Goal: Obtain resource: Download file/media

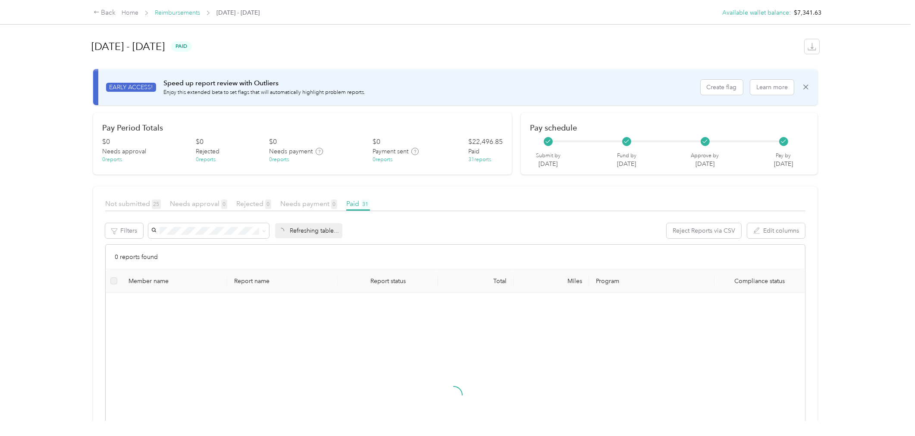
click at [178, 13] on link "Reimbursements" at bounding box center [177, 12] width 45 height 7
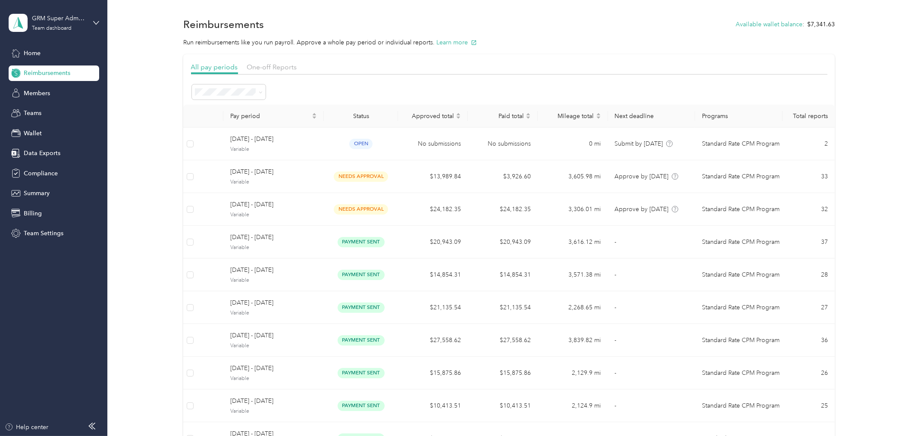
click at [234, 104] on div "All periods" at bounding box center [229, 107] width 62 height 9
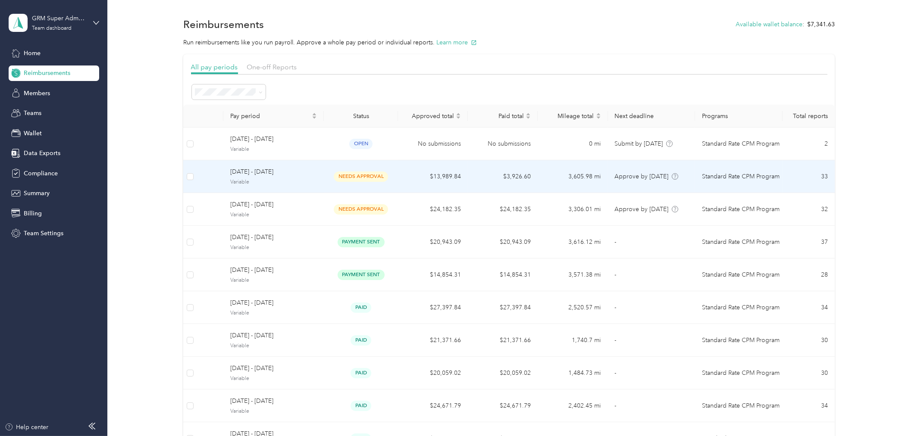
click at [295, 179] on span "Variable" at bounding box center [273, 183] width 87 height 8
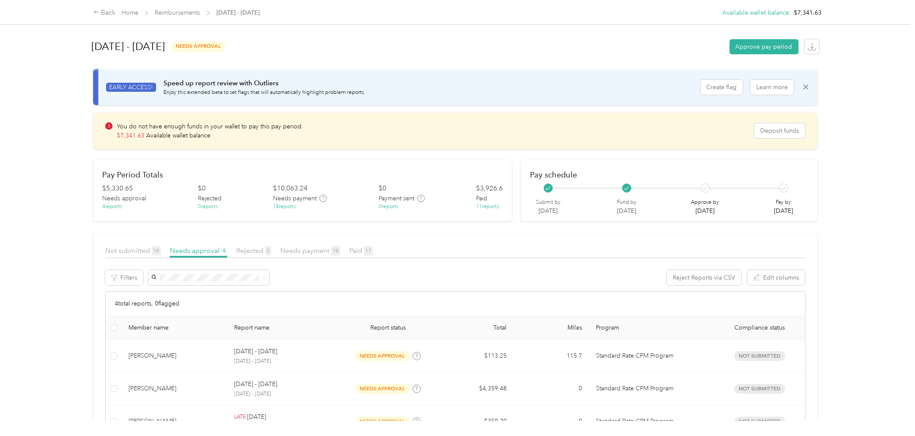
scroll to position [104, 0]
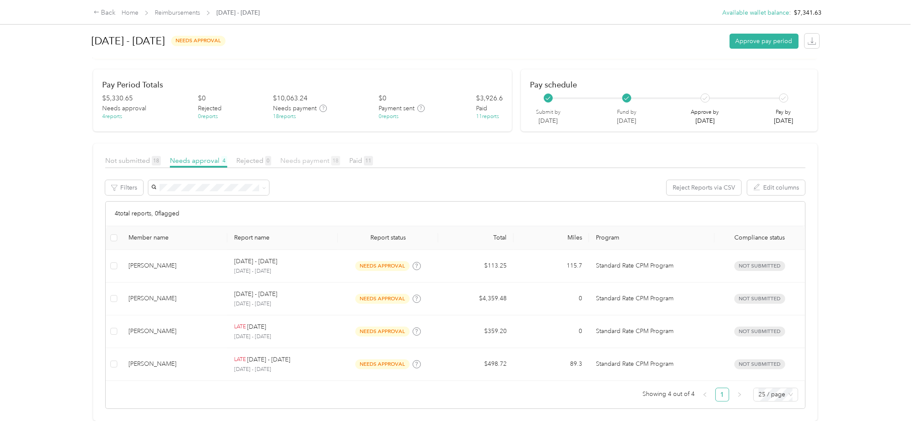
click at [326, 157] on span "Needs payment 18" at bounding box center [310, 161] width 60 height 8
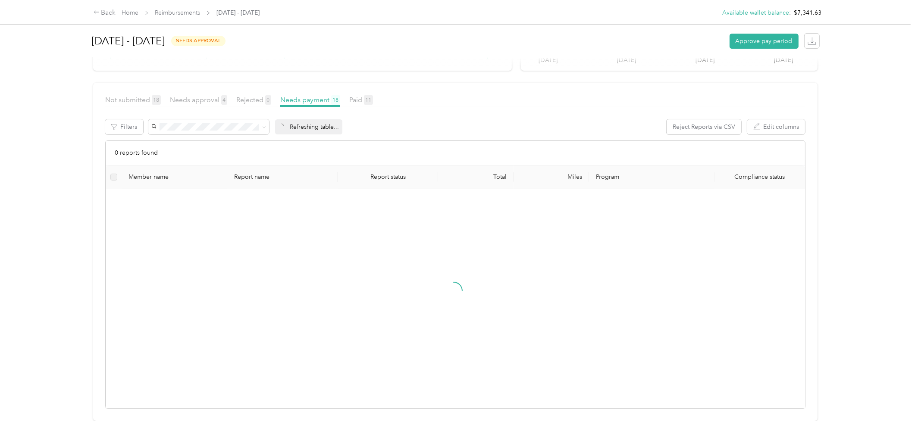
scroll to position [165, 0]
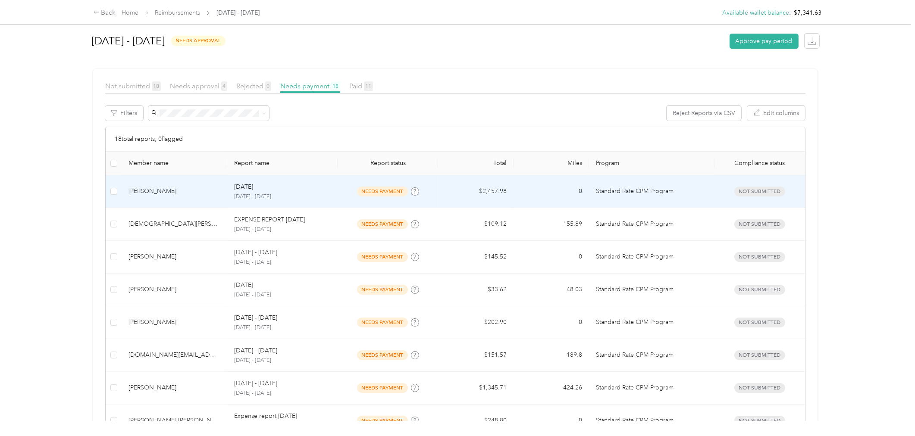
click at [338, 190] on td "needs payment" at bounding box center [388, 192] width 100 height 33
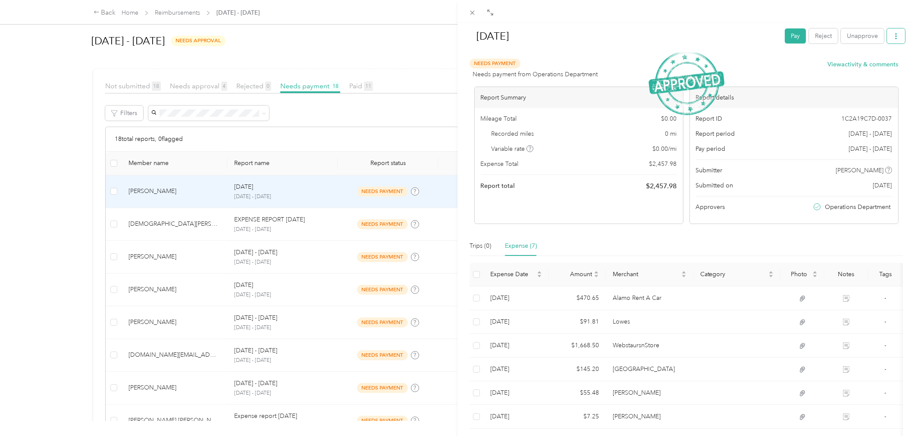
click at [893, 35] on icon "button" at bounding box center [896, 36] width 6 height 6
click at [867, 69] on span "Download" at bounding box center [864, 67] width 28 height 9
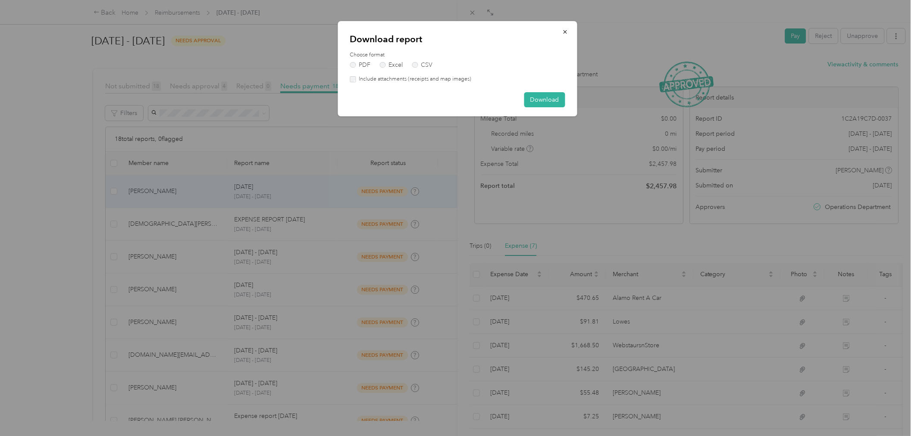
click at [454, 78] on label "Include attachments (receipts and map images)" at bounding box center [414, 79] width 116 height 8
click at [544, 97] on button "Download" at bounding box center [544, 99] width 41 height 15
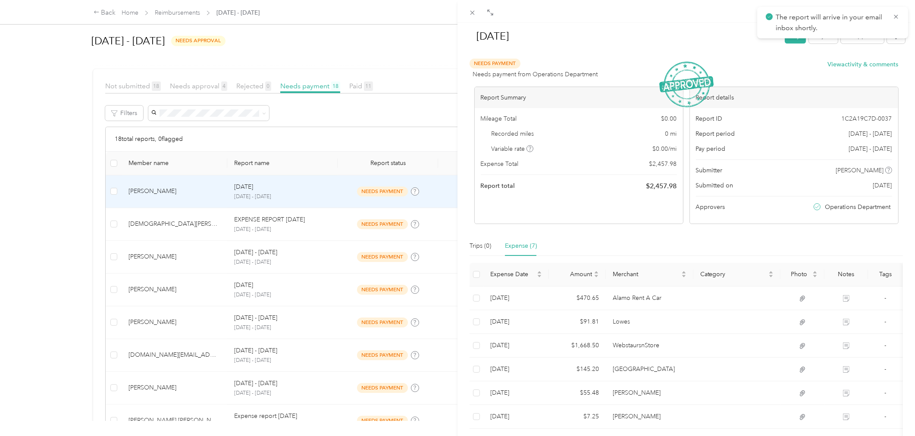
click at [314, 229] on div "[DATE] Pay Reject Unapprove Needs Payment Needs payment from Operations Departm…" at bounding box center [457, 218] width 915 height 436
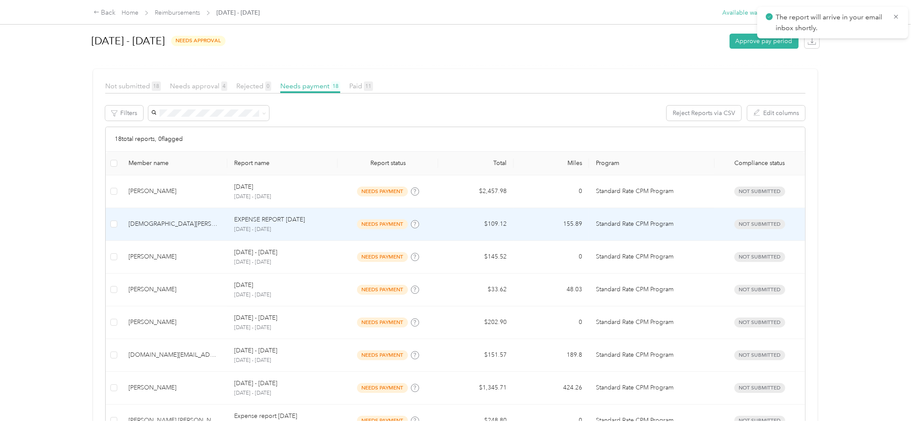
click at [338, 226] on td "needs payment" at bounding box center [388, 224] width 100 height 33
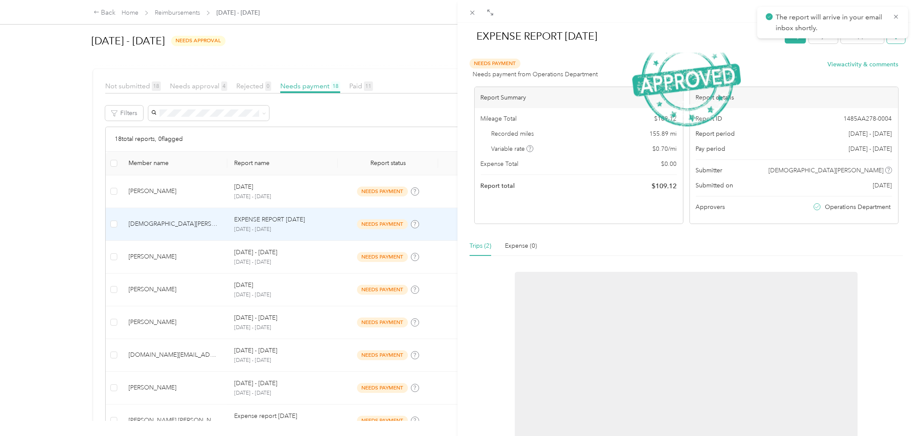
click at [890, 41] on button "button" at bounding box center [896, 35] width 18 height 15
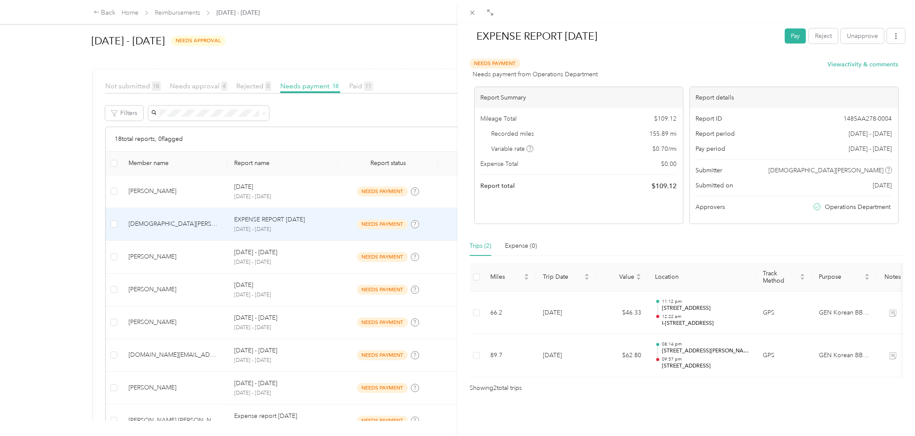
click at [875, 72] on li "Download" at bounding box center [866, 67] width 63 height 15
click at [854, 66] on span "Download" at bounding box center [864, 67] width 28 height 9
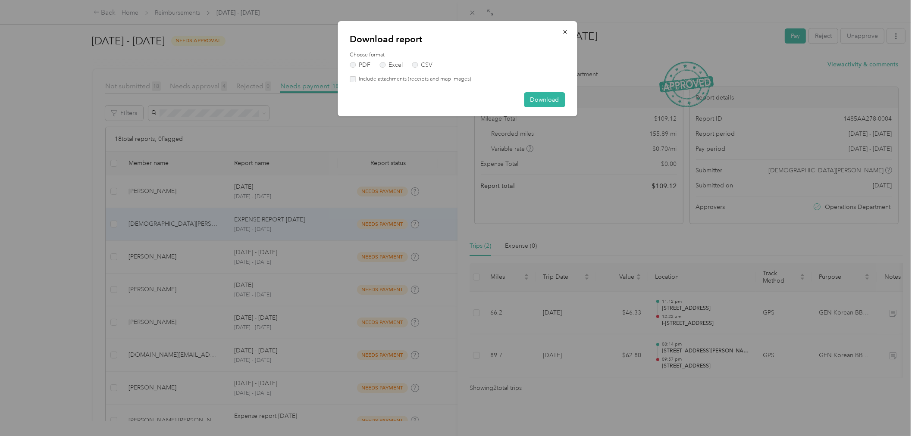
click at [381, 79] on label "Include attachments (receipts and map images)" at bounding box center [414, 79] width 116 height 8
click at [542, 102] on button "Download" at bounding box center [544, 99] width 41 height 15
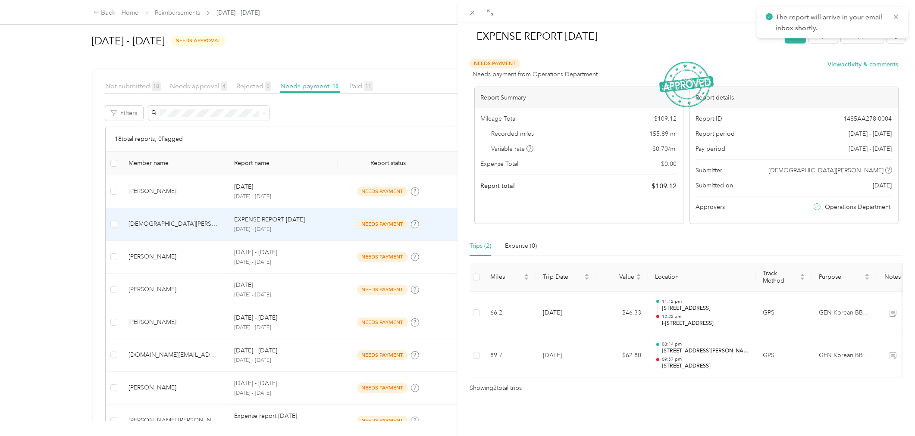
click at [184, 244] on div "EXPENSE REPORT [DATE] Pay Reject Unapprove Needs Payment Needs payment from Ope…" at bounding box center [457, 218] width 915 height 436
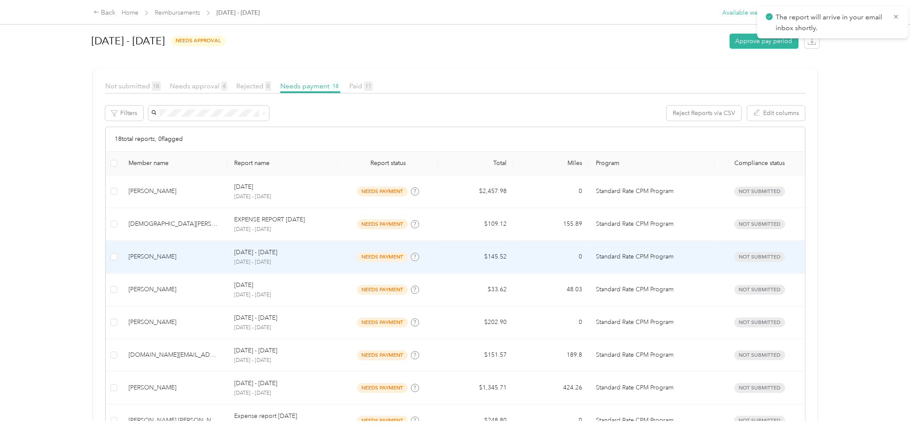
click at [314, 256] on div "[DATE] - [DATE]" at bounding box center [282, 252] width 97 height 9
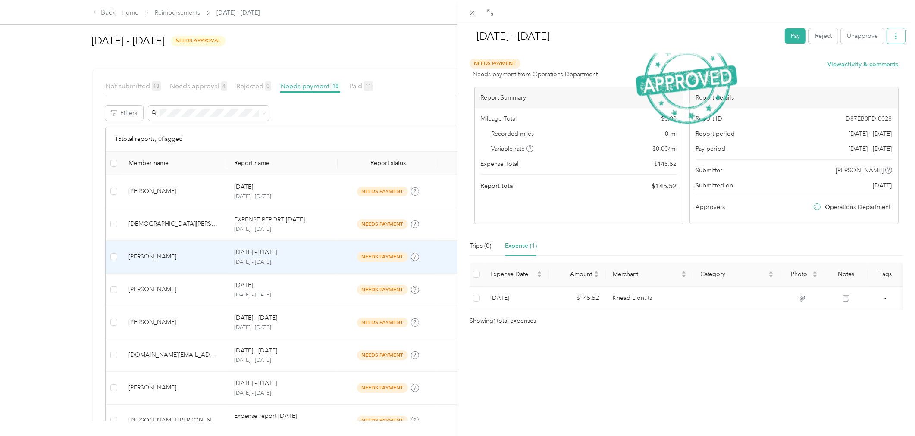
click at [896, 41] on button "button" at bounding box center [896, 35] width 18 height 15
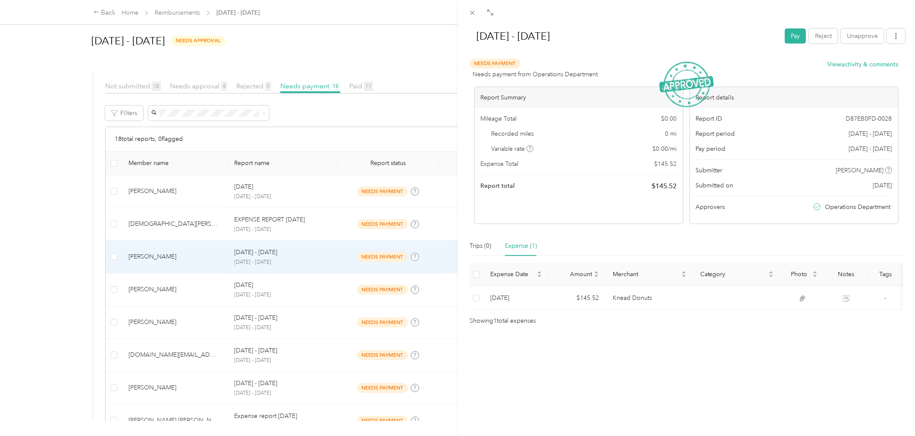
click at [879, 66] on div "Download" at bounding box center [866, 67] width 51 height 9
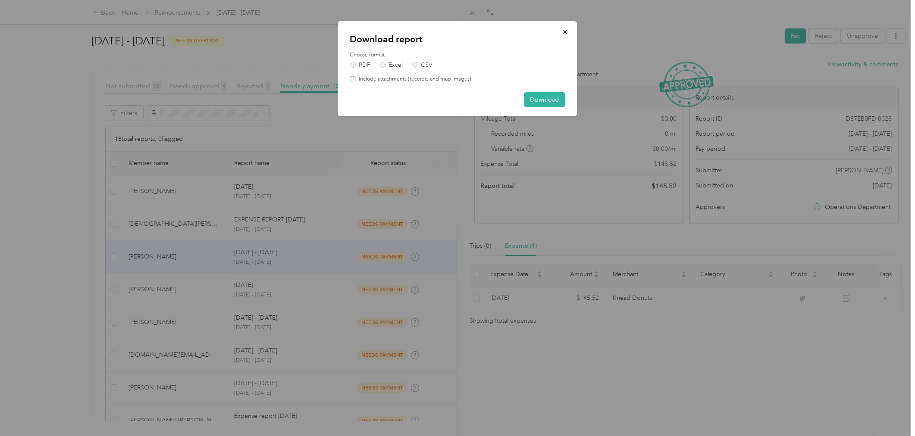
click at [451, 76] on label "Include attachments (receipts and map images)" at bounding box center [414, 79] width 116 height 8
click at [532, 97] on button "Download" at bounding box center [544, 99] width 41 height 15
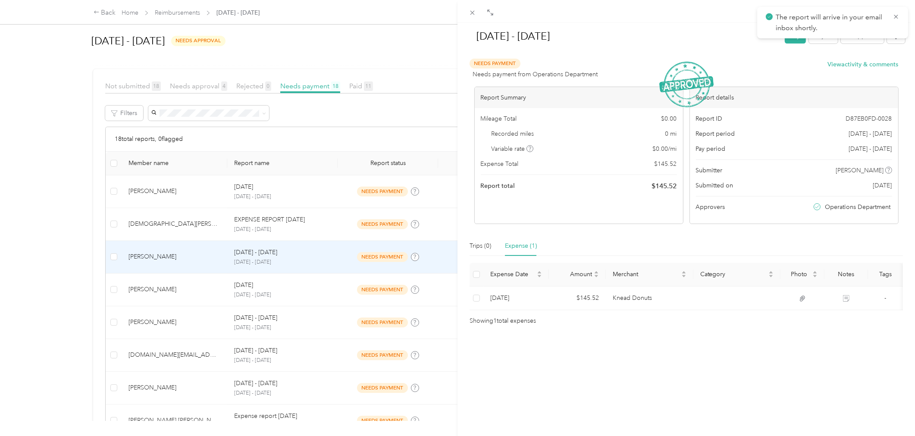
click at [179, 301] on div "[DATE] - [DATE] Pay Reject Unapprove Needs Payment Needs payment from Operation…" at bounding box center [457, 218] width 915 height 436
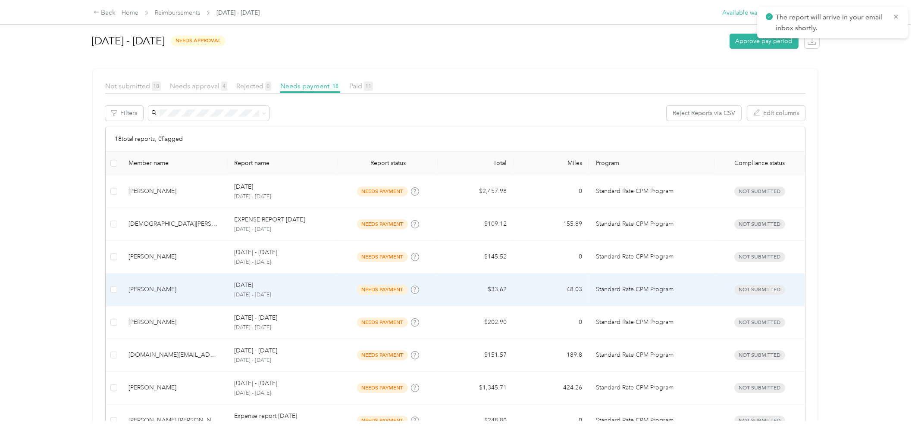
click at [334, 291] on td "[DATE] [DATE] - [DATE]" at bounding box center [282, 290] width 110 height 33
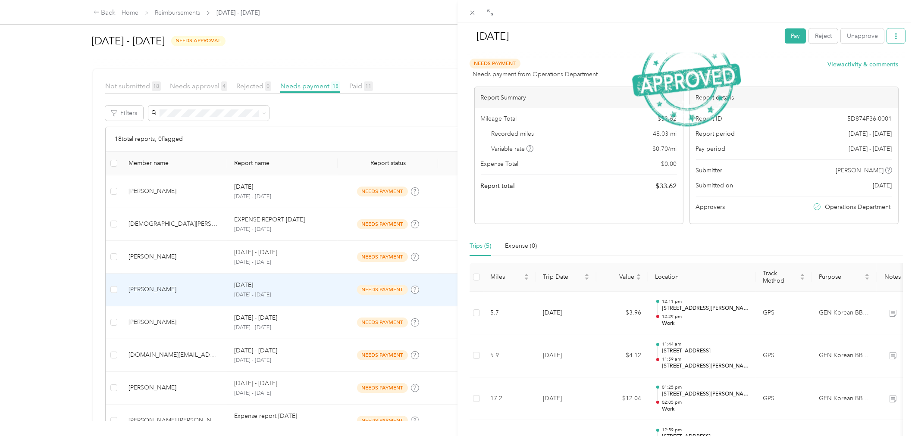
click at [887, 44] on button "button" at bounding box center [896, 35] width 18 height 15
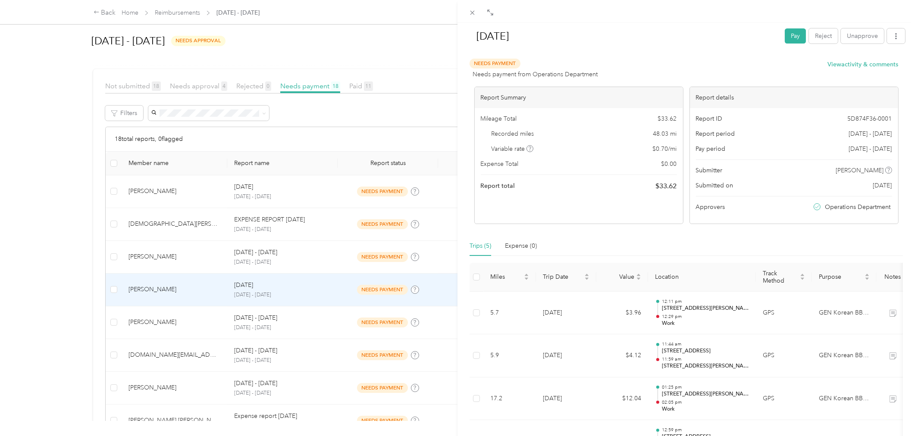
click at [878, 65] on span "Download" at bounding box center [864, 67] width 28 height 9
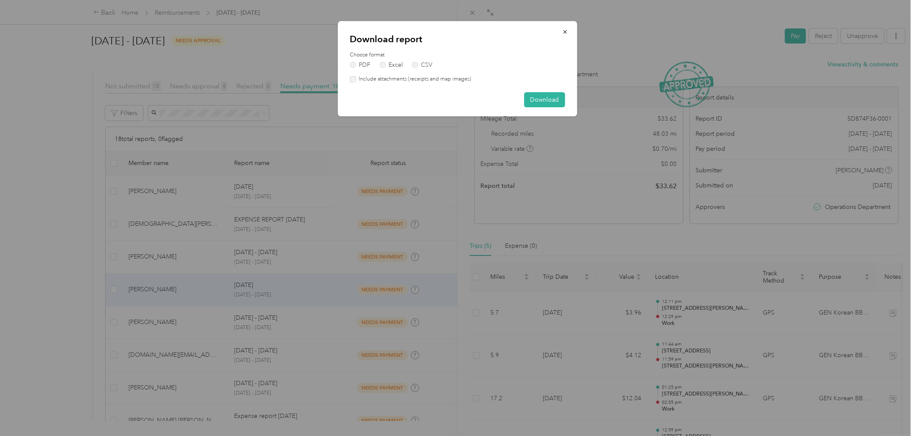
click at [386, 80] on label "Include attachments (receipts and map images)" at bounding box center [414, 79] width 116 height 8
click at [546, 97] on button "Download" at bounding box center [544, 99] width 41 height 15
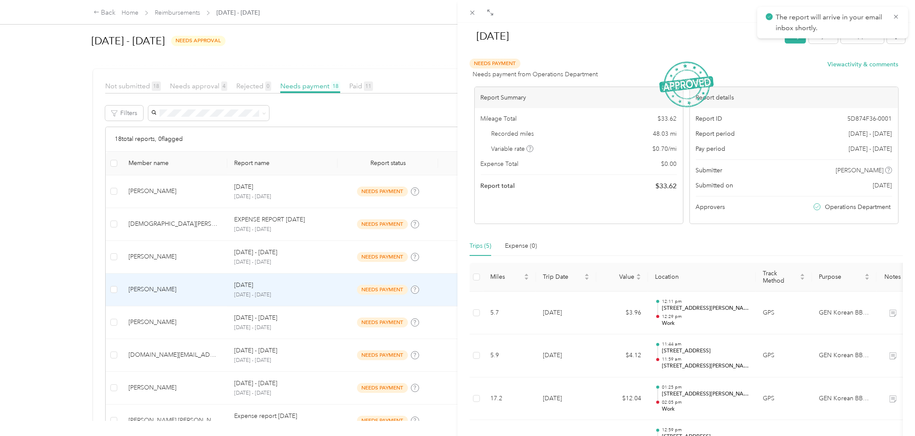
click at [334, 319] on div "[DATE] Pay Reject Unapprove Needs Payment Needs payment from Operations Departm…" at bounding box center [457, 218] width 915 height 436
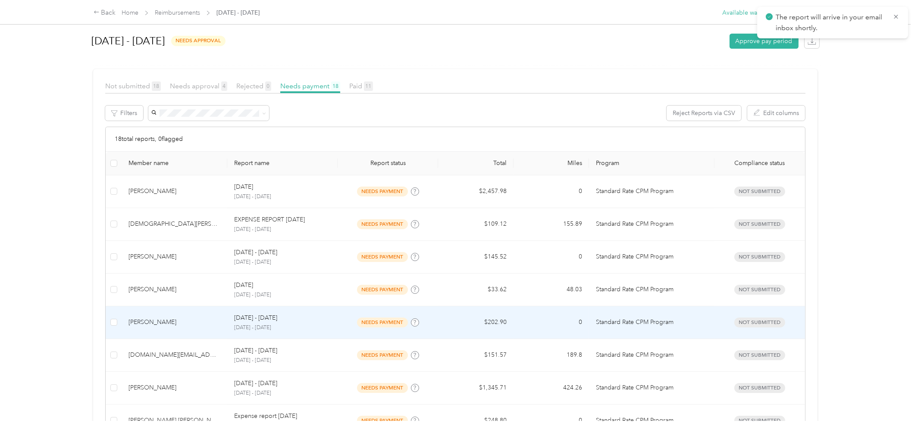
click at [438, 323] on td "$202.90" at bounding box center [475, 323] width 75 height 33
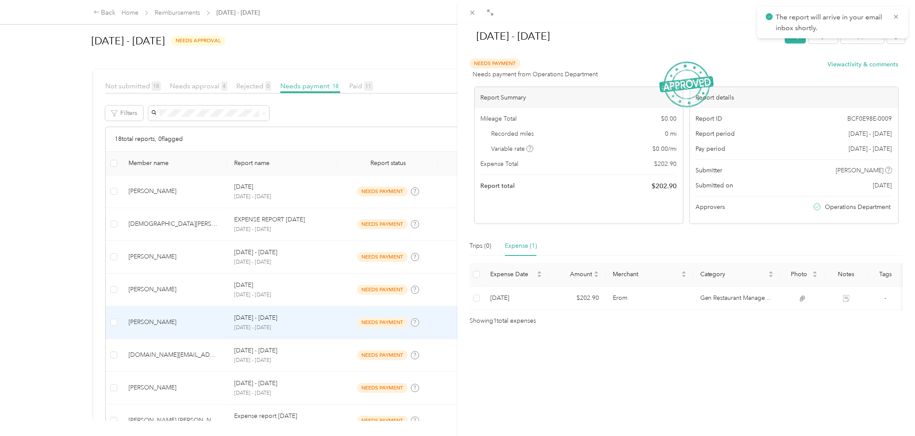
click at [890, 45] on div "[DATE] - [DATE] Pay Reject Unapprove" at bounding box center [686, 37] width 438 height 25
click at [888, 41] on button "button" at bounding box center [896, 35] width 18 height 15
click at [871, 67] on span "Download" at bounding box center [864, 67] width 28 height 9
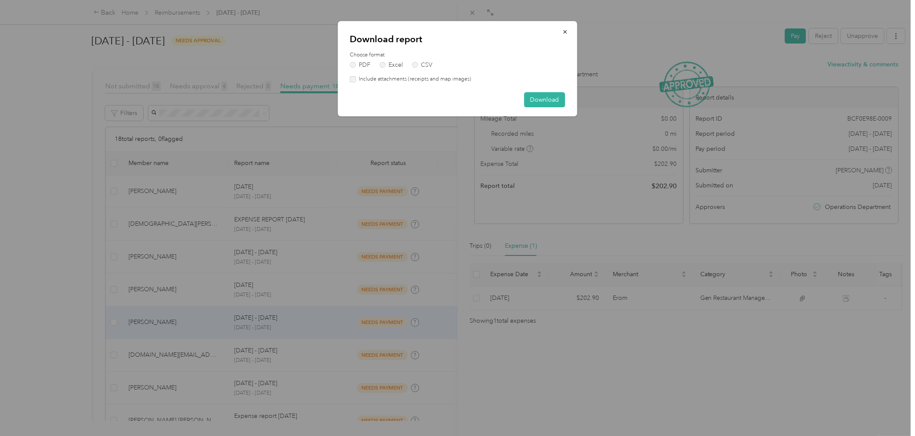
click at [442, 80] on label "Include attachments (receipts and map images)" at bounding box center [414, 79] width 116 height 8
click at [550, 98] on button "Download" at bounding box center [544, 99] width 41 height 15
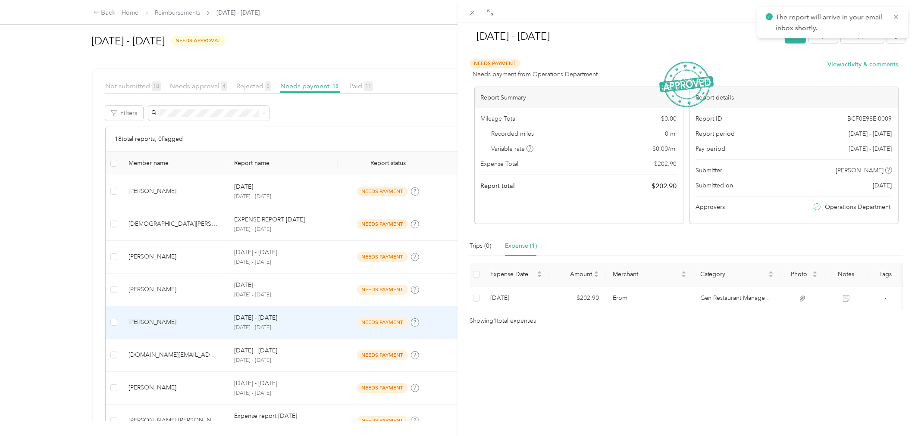
click at [234, 326] on div "[DATE] - [DATE] Pay Reject Unapprove Needs Payment Needs payment from Operation…" at bounding box center [457, 218] width 915 height 436
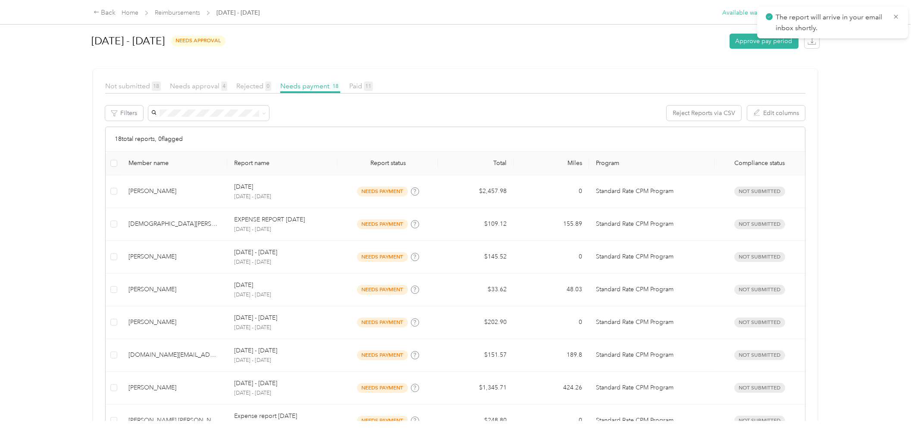
click at [318, 361] on div at bounding box center [457, 218] width 915 height 436
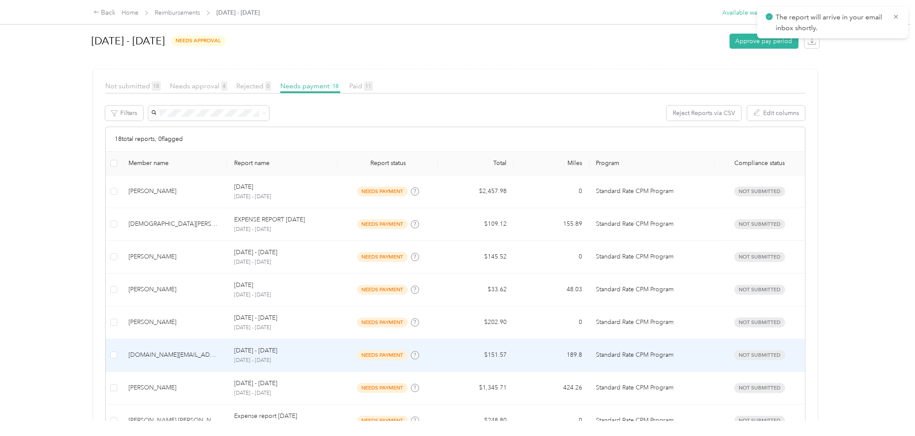
click at [328, 361] on p "[DATE] - [DATE]" at bounding box center [282, 361] width 97 height 8
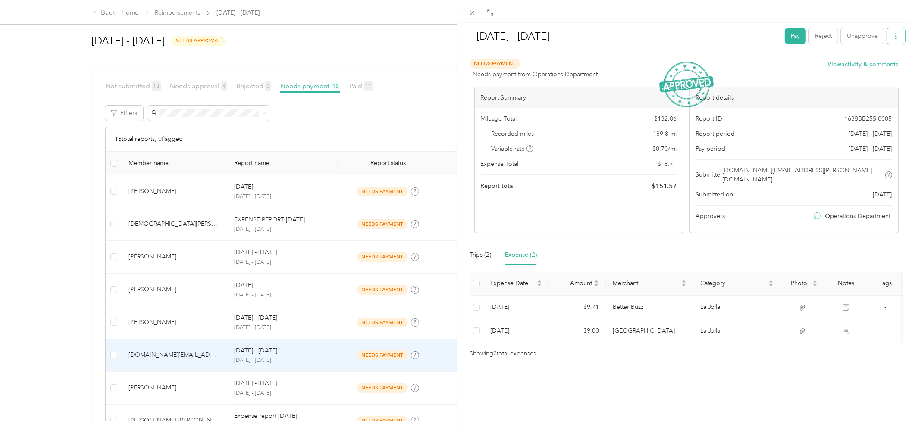
click at [894, 41] on button "button" at bounding box center [896, 35] width 18 height 15
click at [876, 69] on span "Download" at bounding box center [864, 67] width 28 height 9
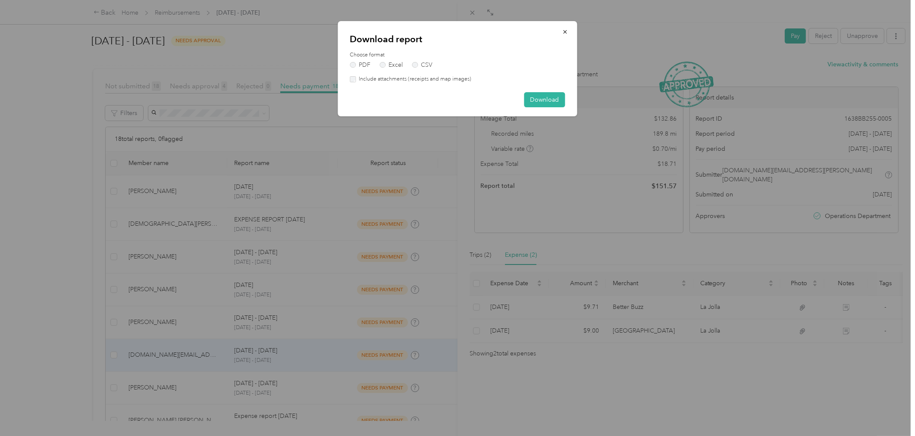
click at [436, 79] on label "Include attachments (receipts and map images)" at bounding box center [414, 79] width 116 height 8
click at [536, 102] on button "Download" at bounding box center [544, 99] width 41 height 15
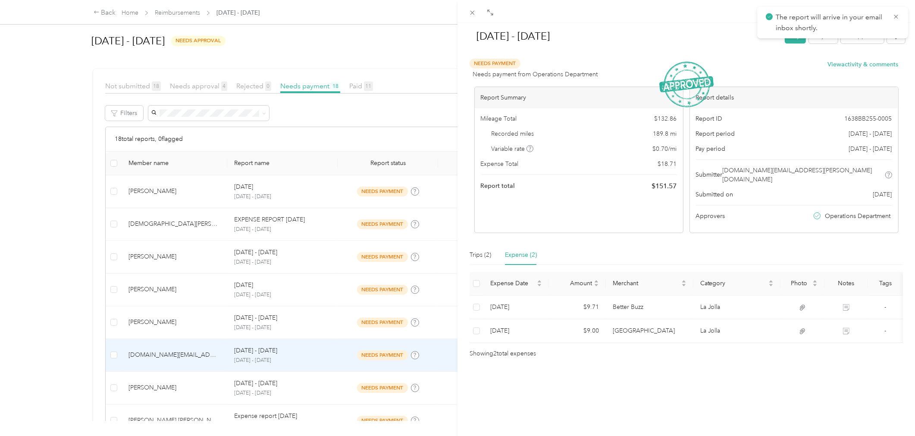
click at [316, 386] on div "[DATE] - [DATE] Pay Reject Unapprove Needs Payment Needs payment from Operation…" at bounding box center [457, 218] width 915 height 436
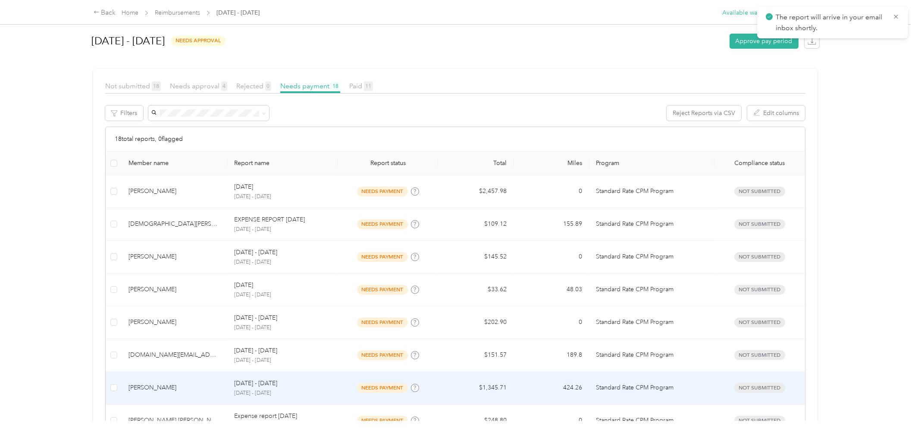
click at [333, 386] on td "[DATE] - [DATE] [DATE] - [DATE]" at bounding box center [282, 388] width 110 height 33
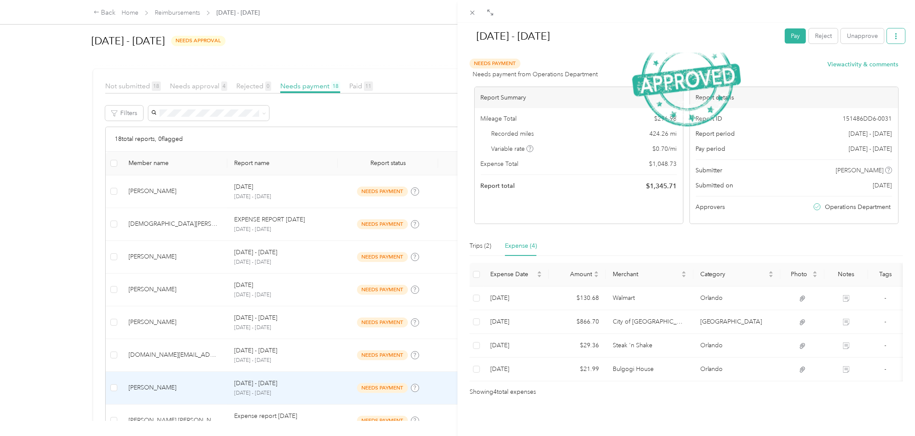
click at [887, 39] on button "button" at bounding box center [896, 35] width 18 height 15
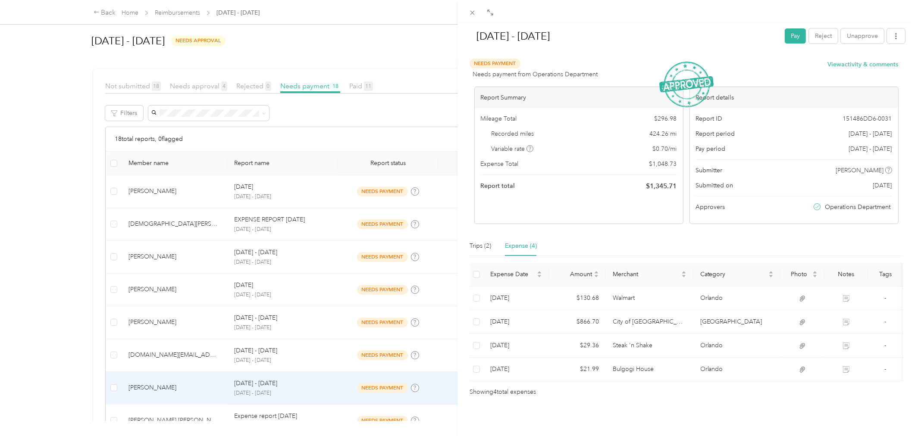
click at [869, 69] on span "Download" at bounding box center [864, 67] width 28 height 9
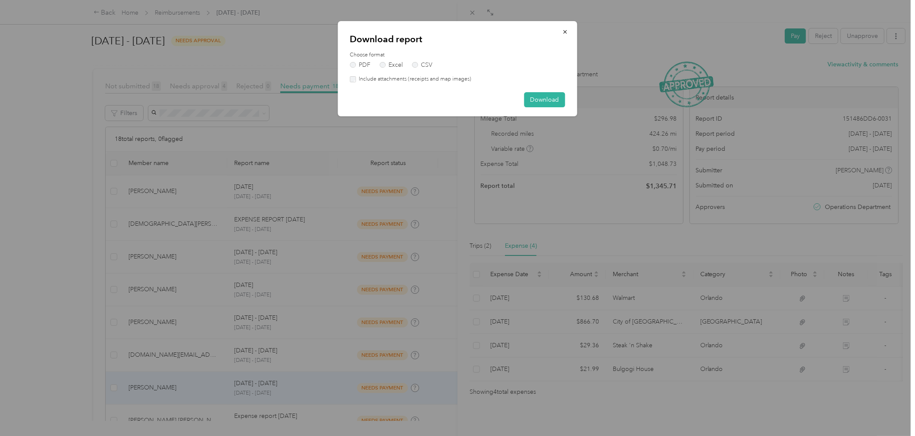
drag, startPoint x: 447, startPoint y: 79, endPoint x: 486, endPoint y: 95, distance: 42.6
click at [447, 79] on label "Include attachments (receipts and map images)" at bounding box center [414, 79] width 116 height 8
click at [537, 97] on button "Download" at bounding box center [544, 99] width 41 height 15
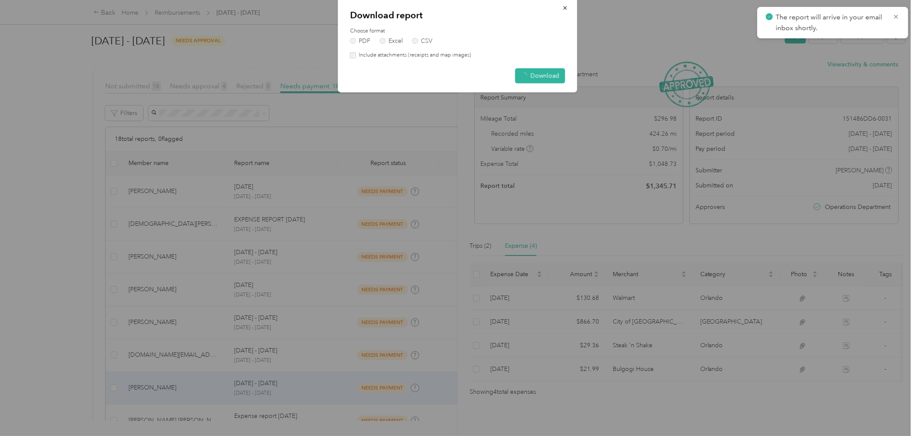
click at [211, 391] on div at bounding box center [457, 218] width 915 height 436
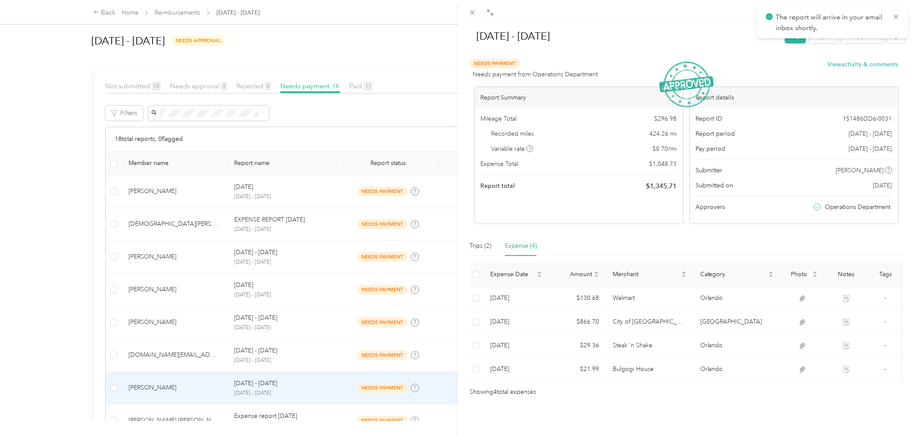
click at [337, 388] on div "[DATE] - [DATE] Pay Reject Unapprove Needs Payment Needs payment from Operation…" at bounding box center [457, 218] width 915 height 436
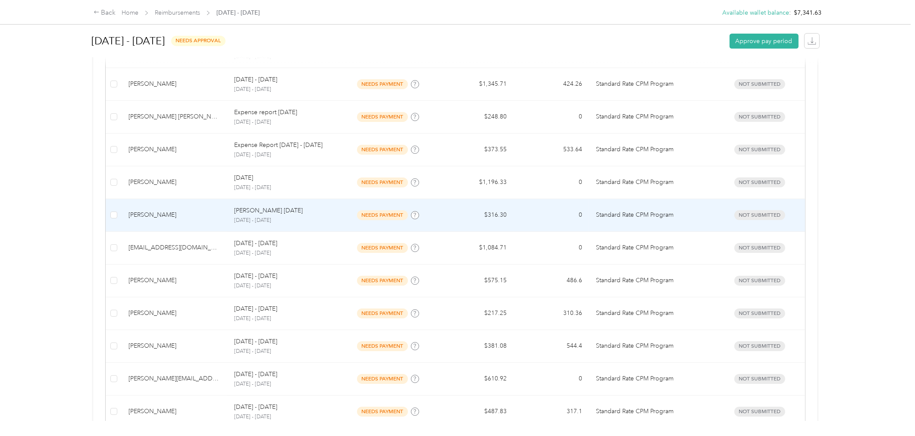
scroll to position [452, 0]
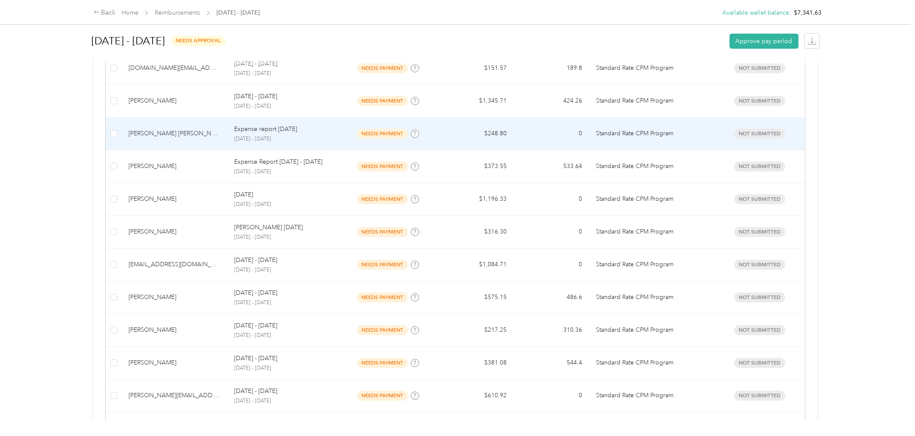
click at [296, 132] on p "Expense report [DATE]" at bounding box center [265, 129] width 63 height 9
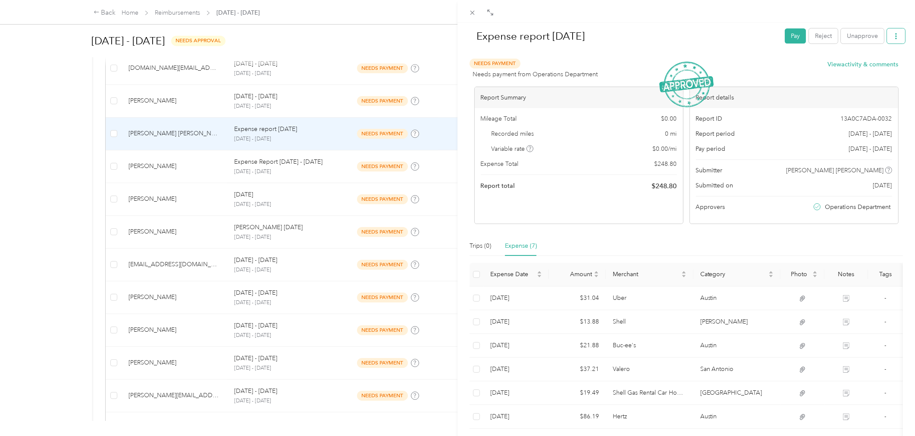
click at [896, 39] on button "button" at bounding box center [896, 35] width 18 height 15
click at [852, 66] on span "Download" at bounding box center [864, 67] width 28 height 9
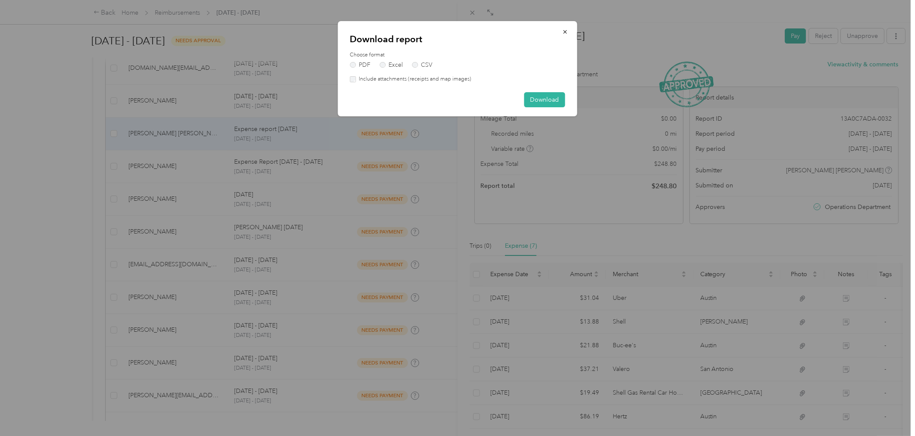
click at [402, 75] on label "Include attachments (receipts and map images)" at bounding box center [414, 79] width 116 height 8
click at [539, 97] on button "Download" at bounding box center [544, 99] width 41 height 15
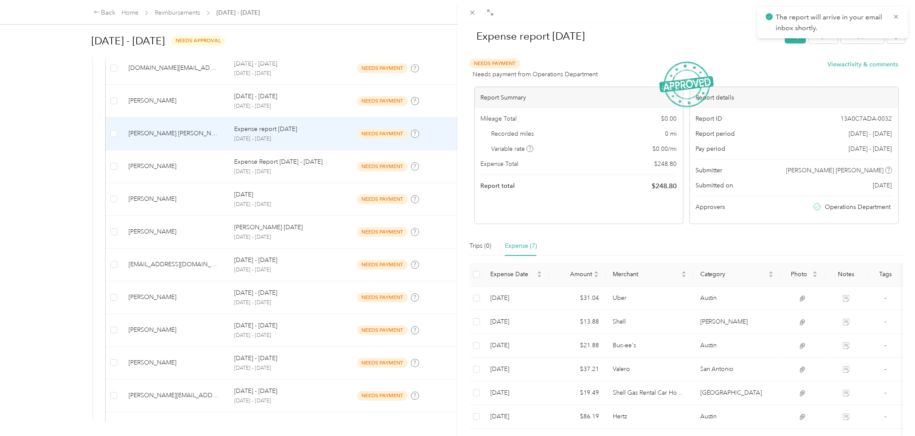
click at [192, 175] on div "Expense report [DATE] Pay Reject Unapprove Needs Payment Needs payment from Ope…" at bounding box center [457, 218] width 915 height 436
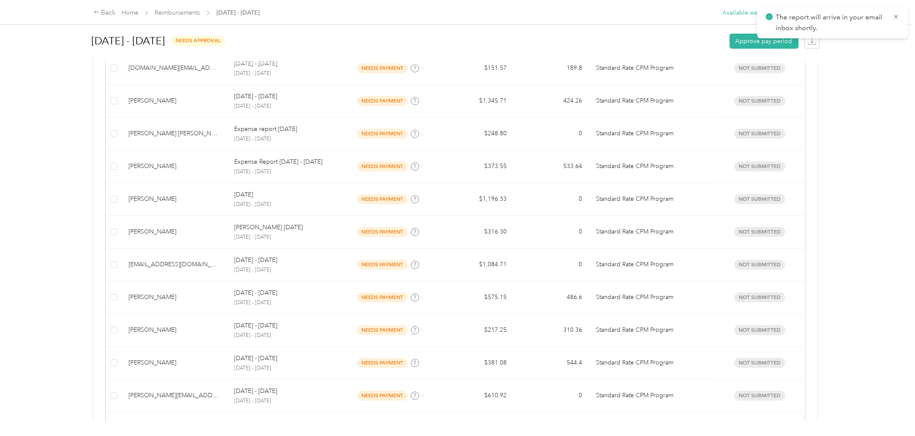
click at [304, 171] on div at bounding box center [457, 218] width 915 height 436
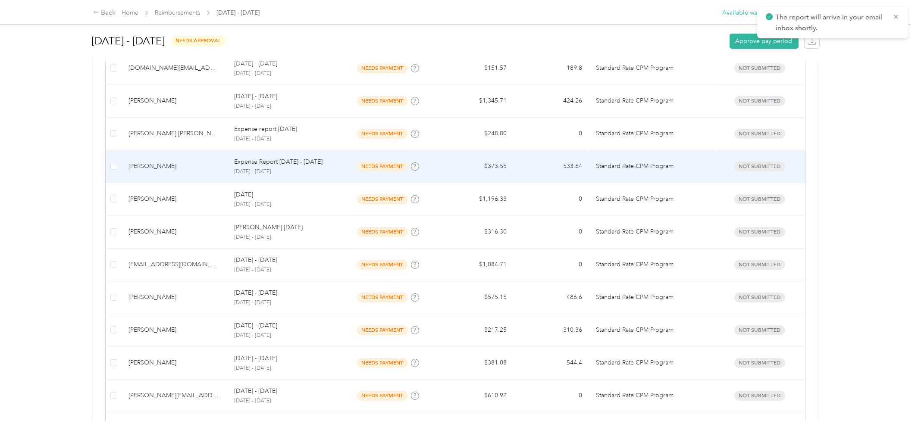
click at [229, 170] on td "Expense Report [DATE] - [DATE] [DATE] - [DATE]" at bounding box center [282, 167] width 110 height 33
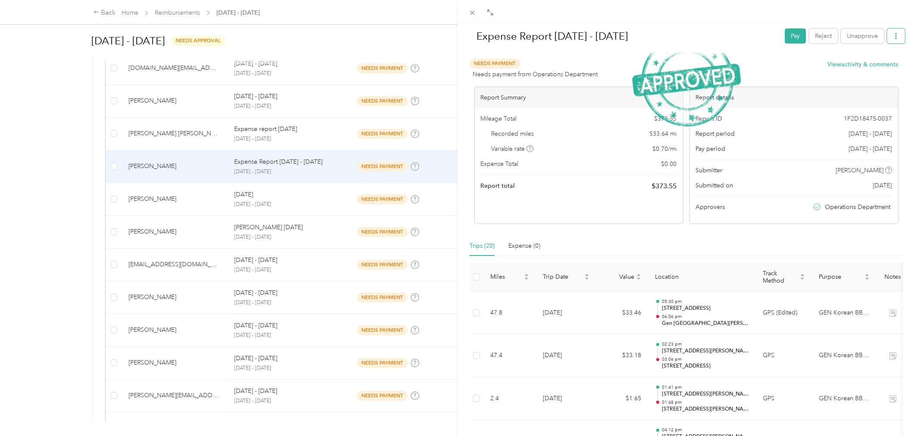
click at [888, 41] on button "button" at bounding box center [896, 35] width 18 height 15
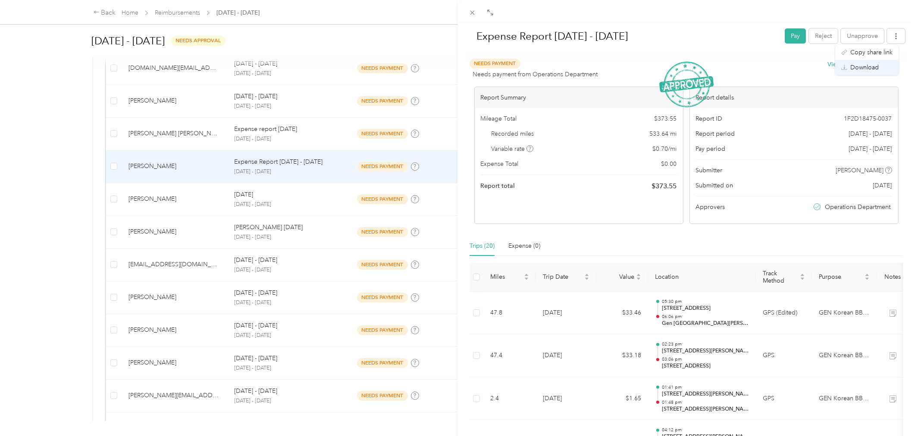
click at [876, 65] on span "Download" at bounding box center [864, 67] width 28 height 9
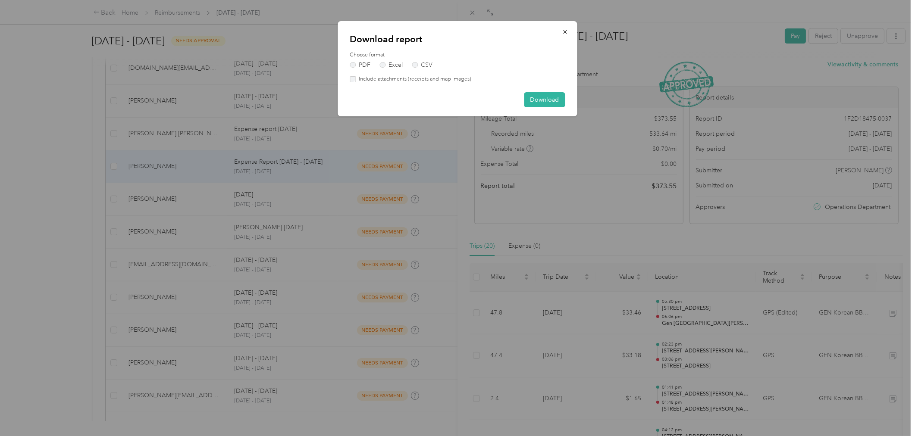
click at [430, 79] on label "Include attachments (receipts and map images)" at bounding box center [414, 79] width 116 height 8
click at [557, 103] on button "Download" at bounding box center [544, 99] width 41 height 15
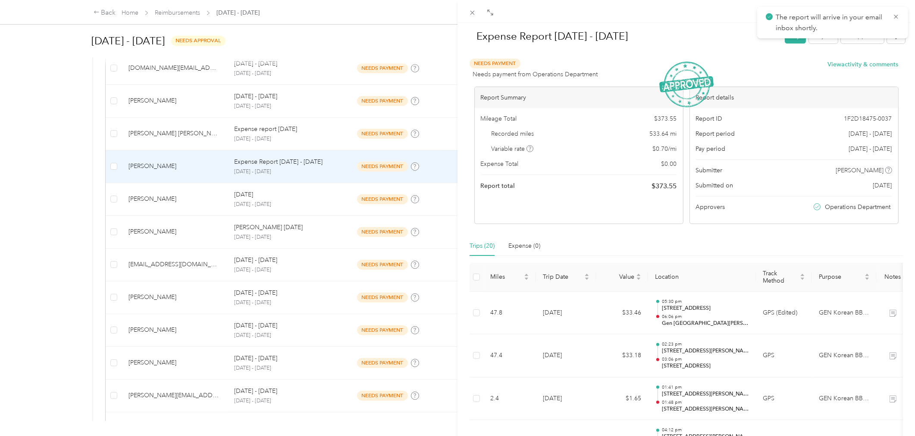
click at [304, 204] on div "Expense Report [DATE] - [DATE] Pay Reject Unapprove Needs Payment Needs payment…" at bounding box center [457, 218] width 915 height 436
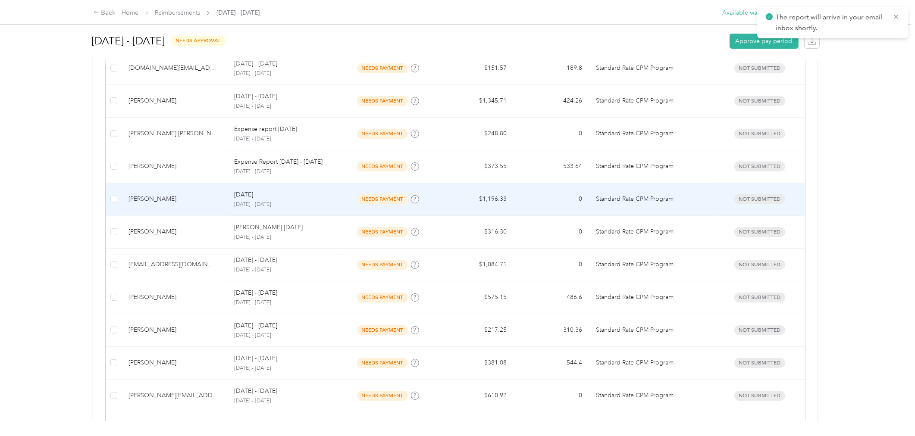
click at [205, 198] on div "[PERSON_NAME]" at bounding box center [175, 199] width 92 height 9
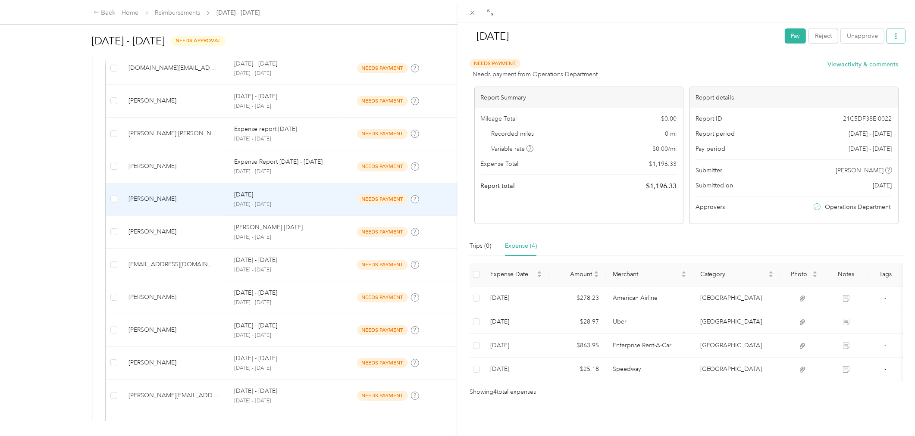
click at [893, 42] on button "button" at bounding box center [896, 35] width 18 height 15
click at [870, 65] on span "Download" at bounding box center [864, 67] width 28 height 9
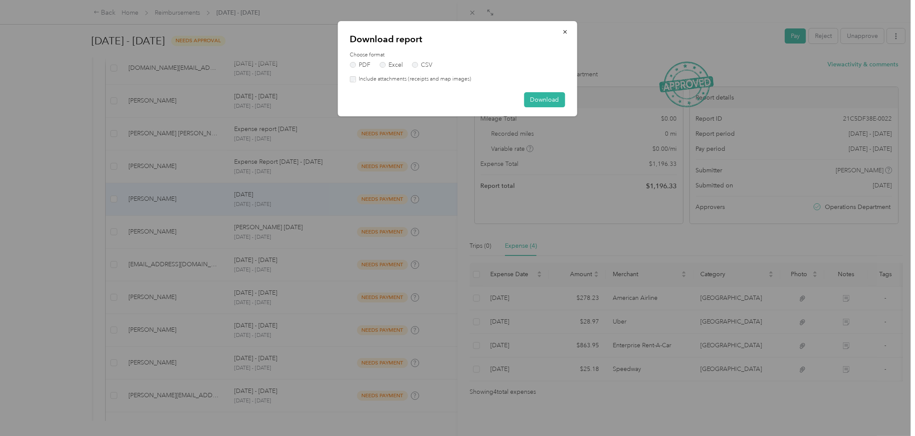
click at [430, 78] on label "Include attachments (receipts and map images)" at bounding box center [414, 79] width 116 height 8
click at [540, 97] on button "Download" at bounding box center [544, 99] width 41 height 15
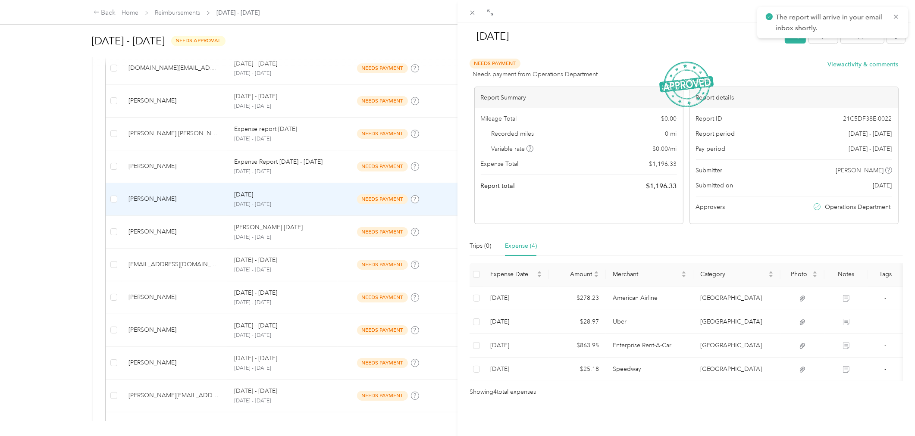
click at [213, 227] on div "[DATE] Pay Reject Unapprove Needs Payment Needs payment from Operations Departm…" at bounding box center [457, 218] width 915 height 436
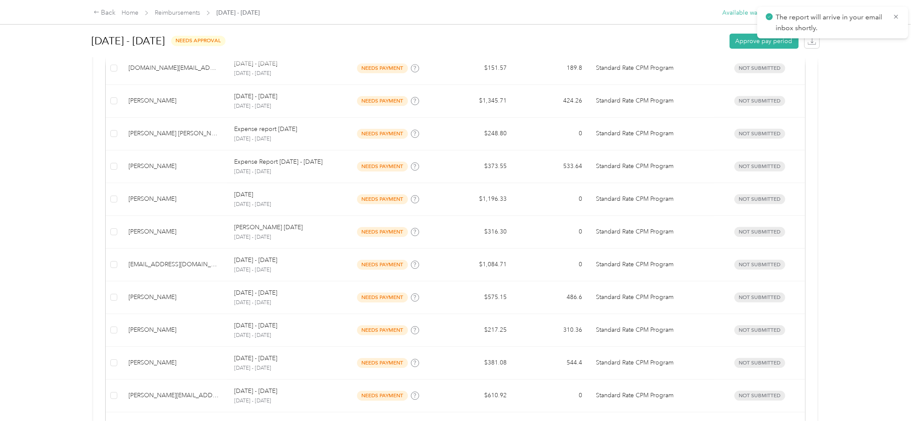
click at [328, 232] on div "[PERSON_NAME] [DATE] [DATE] - [DATE]" at bounding box center [282, 232] width 97 height 19
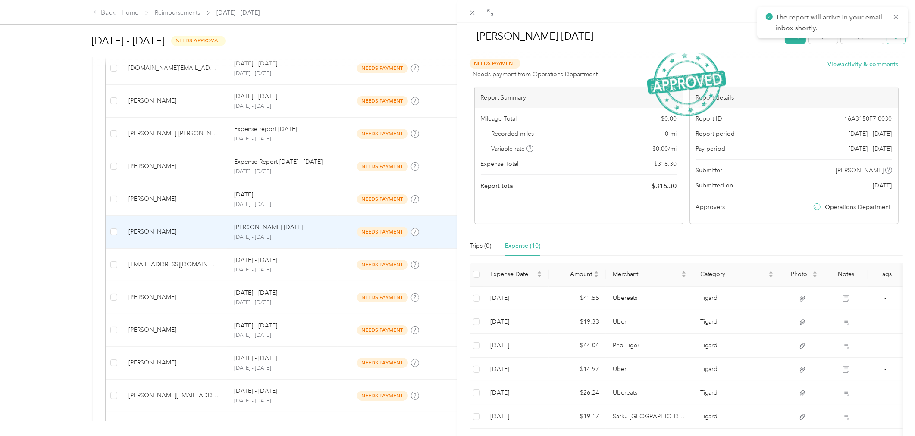
click at [891, 40] on button "button" at bounding box center [896, 35] width 18 height 15
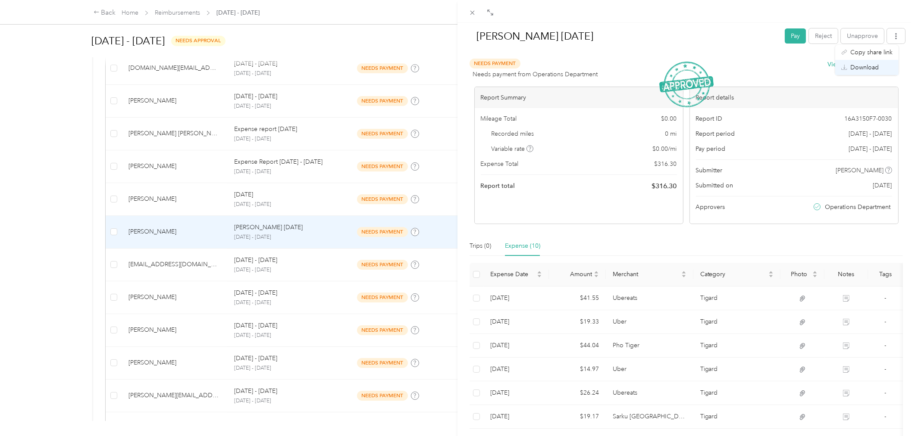
click at [876, 65] on span "Download" at bounding box center [864, 67] width 28 height 9
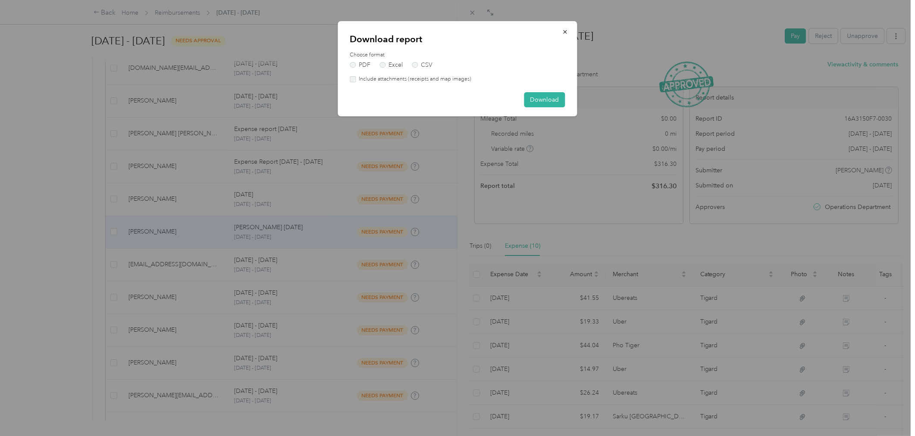
click at [468, 79] on label "Include attachments (receipts and map images)" at bounding box center [414, 79] width 116 height 8
click at [542, 97] on button "Download" at bounding box center [544, 99] width 41 height 15
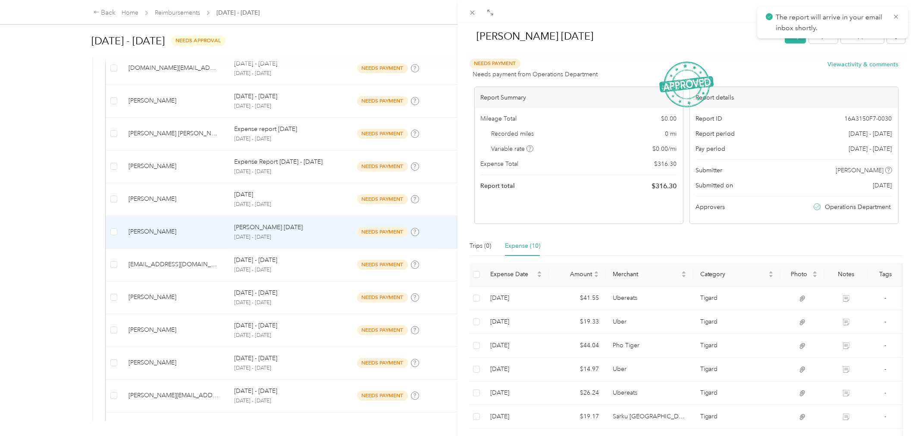
click at [188, 276] on div "[PERSON_NAME] [DATE] Pay Reject Unapprove Needs Payment Needs payment from Oper…" at bounding box center [457, 218] width 915 height 436
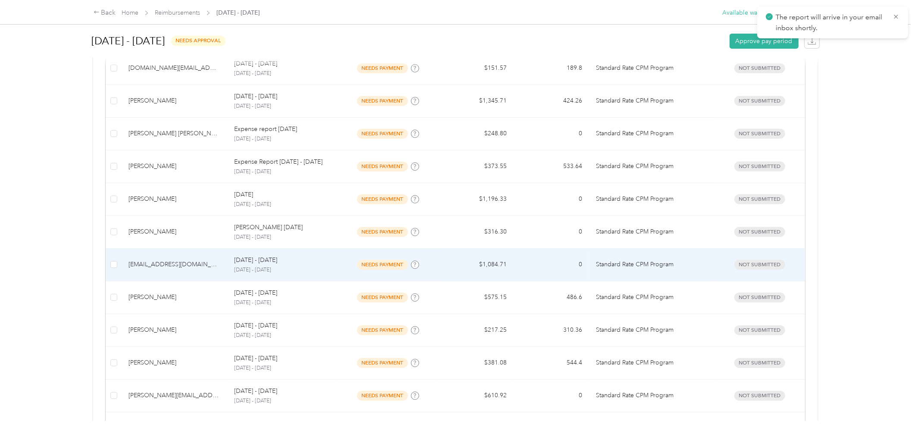
click at [311, 268] on p "[DATE] - [DATE]" at bounding box center [282, 271] width 97 height 8
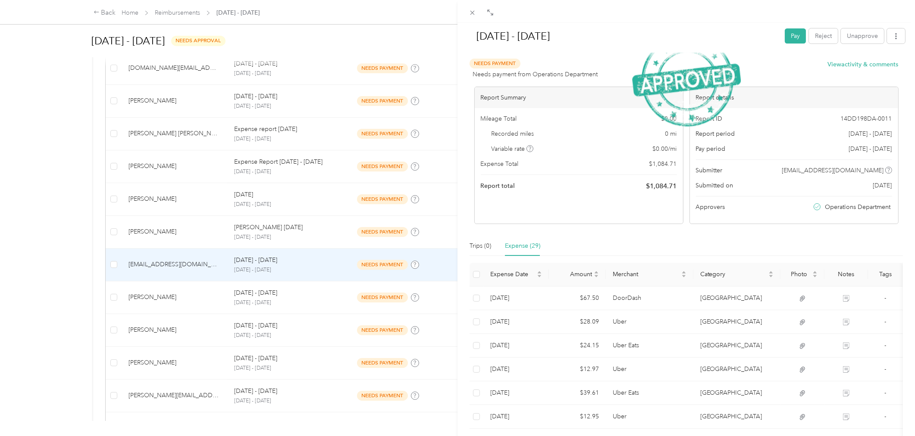
click at [887, 44] on div "[DATE] - [DATE] Pay Reject Unapprove" at bounding box center [686, 37] width 438 height 25
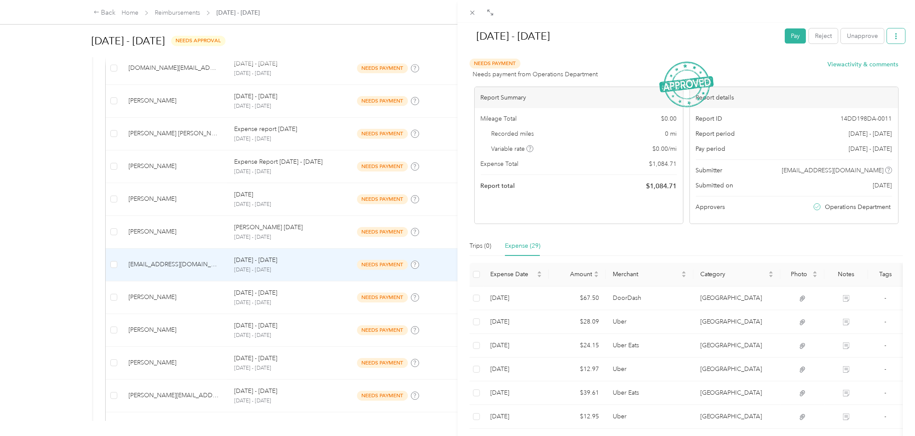
click at [888, 40] on button "button" at bounding box center [896, 35] width 18 height 15
click at [867, 69] on span "Download" at bounding box center [864, 67] width 28 height 9
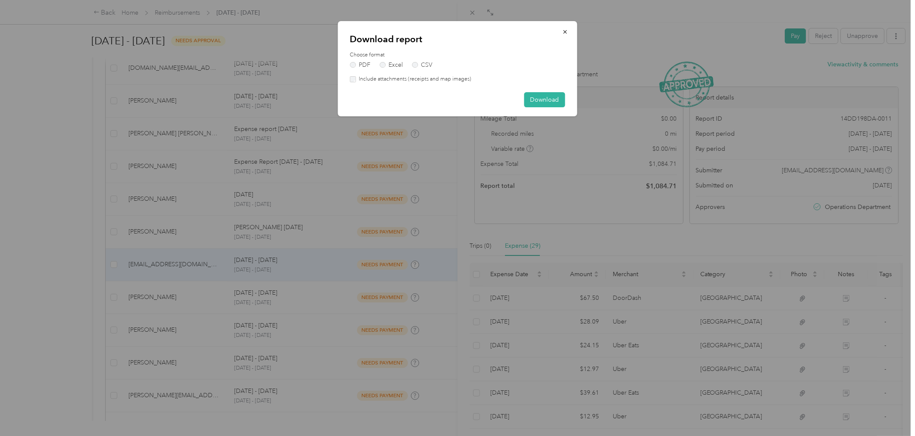
click at [450, 80] on label "Include attachments (receipts and map images)" at bounding box center [414, 79] width 116 height 8
click at [536, 101] on button "Download" at bounding box center [544, 99] width 41 height 15
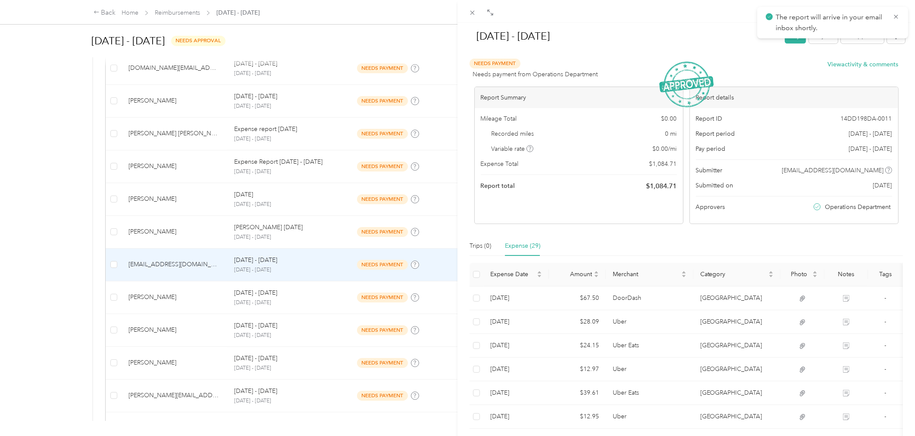
click at [116, 318] on div "[DATE] - [DATE] Pay Reject Unapprove Needs Payment Needs payment from Operation…" at bounding box center [457, 218] width 915 height 436
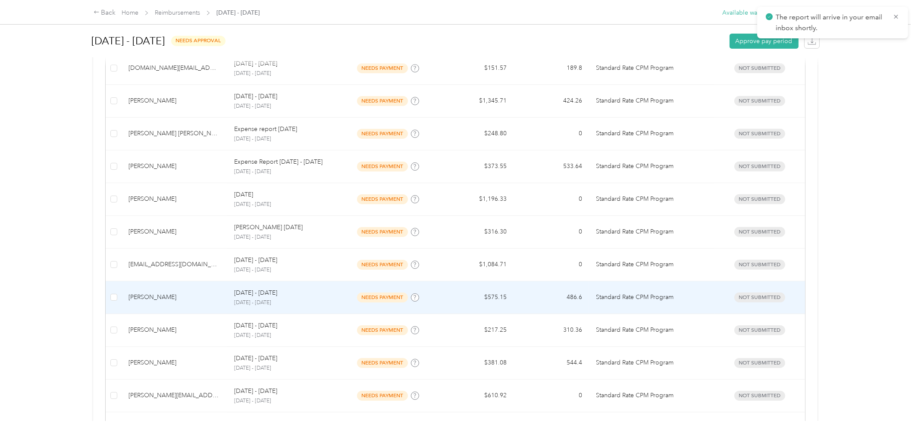
click at [200, 305] on td "[PERSON_NAME]" at bounding box center [175, 298] width 106 height 33
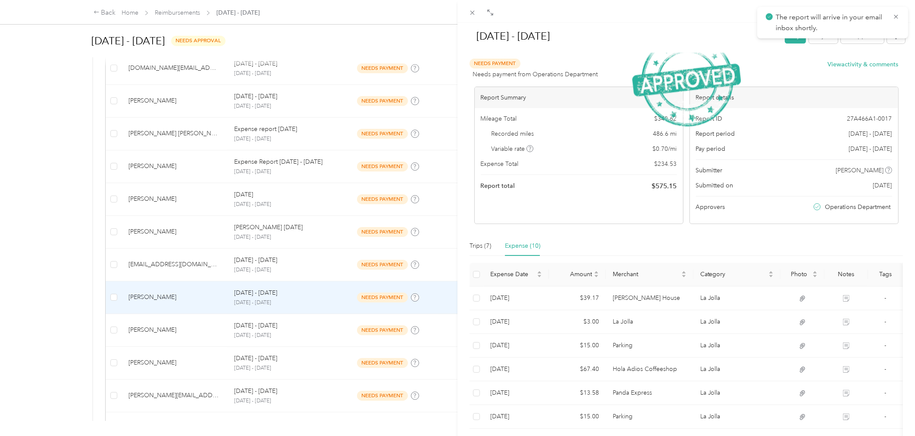
click at [890, 46] on div "[DATE] - [DATE] Pay Reject Unapprove" at bounding box center [686, 37] width 438 height 25
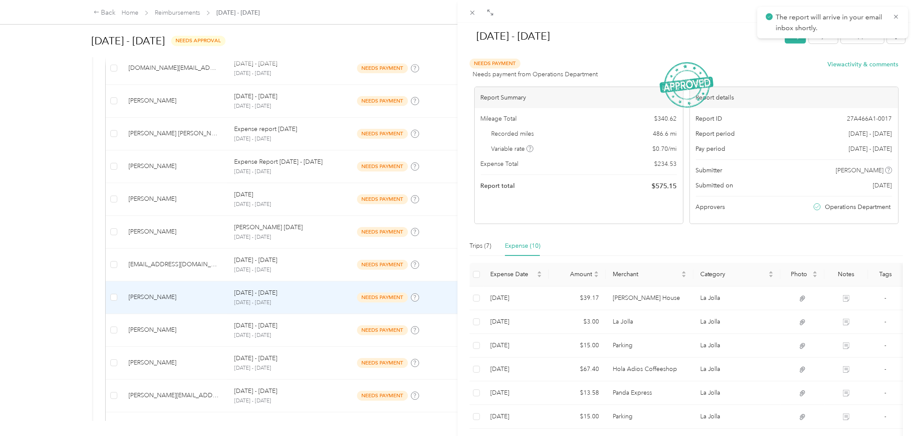
click at [894, 36] on div "The report will arrive in your email inbox shortly." at bounding box center [832, 22] width 151 height 31
click at [889, 42] on button "button" at bounding box center [896, 35] width 18 height 15
click at [866, 63] on span "Download" at bounding box center [864, 67] width 28 height 9
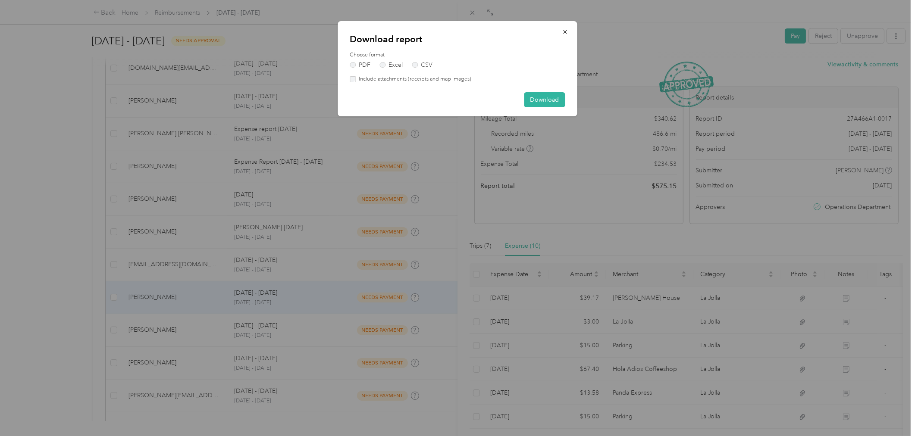
click at [434, 82] on label "Include attachments (receipts and map images)" at bounding box center [414, 79] width 116 height 8
click at [548, 100] on button "Download" at bounding box center [544, 99] width 41 height 15
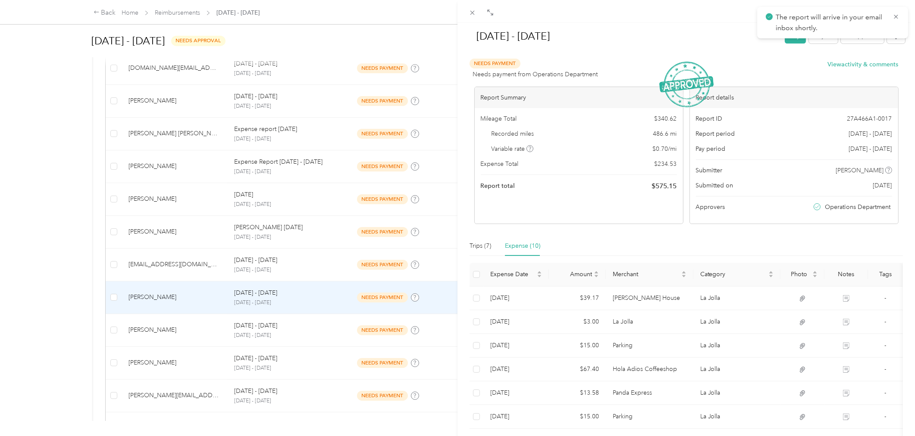
click at [200, 330] on div "[DATE] - [DATE] Pay Reject Unapprove Needs Payment Needs payment from Operation…" at bounding box center [457, 218] width 915 height 436
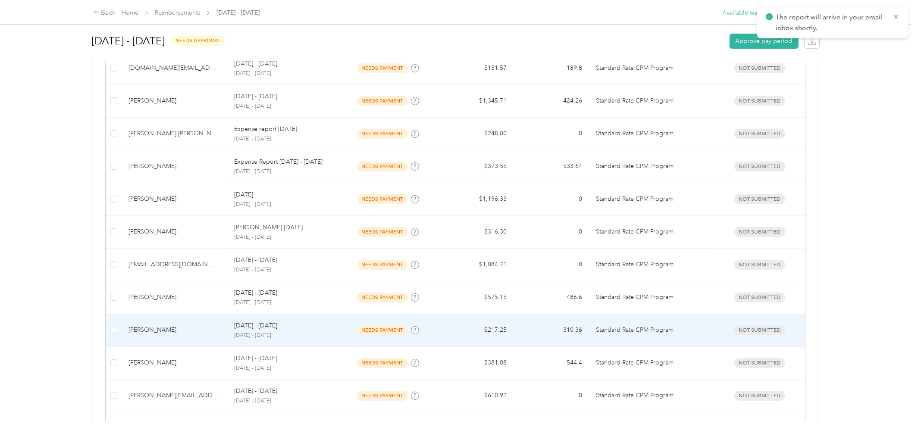
click at [312, 328] on div "[DATE] - [DATE]" at bounding box center [282, 325] width 97 height 9
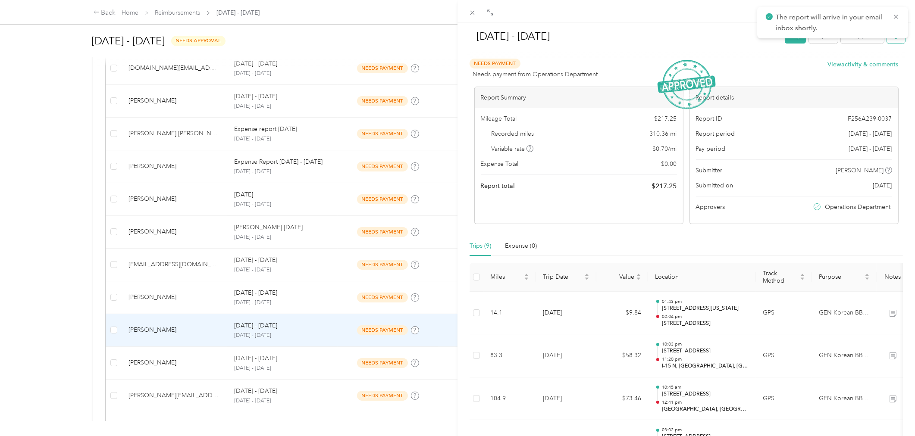
click at [887, 41] on button "button" at bounding box center [896, 35] width 18 height 15
click at [873, 62] on li "Download" at bounding box center [866, 67] width 63 height 15
click at [205, 326] on div "[DATE] - [DATE] Pay Reject Unapprove Needs Payment Needs payment from Operation…" at bounding box center [457, 218] width 915 height 436
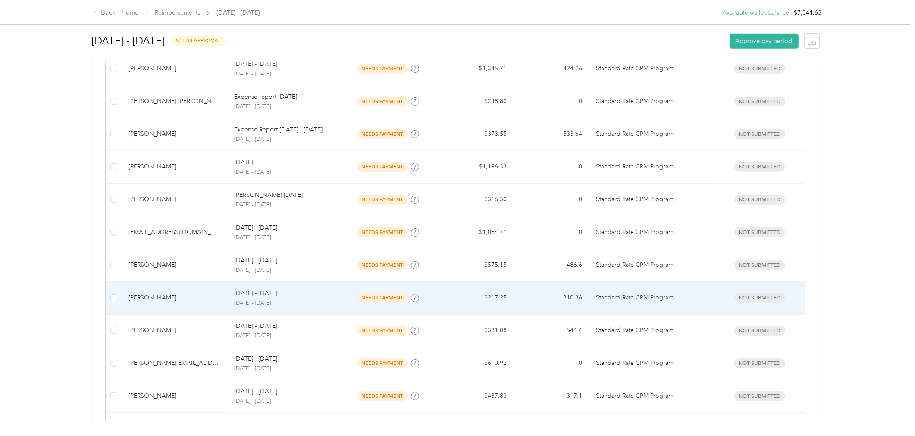
scroll to position [500, 0]
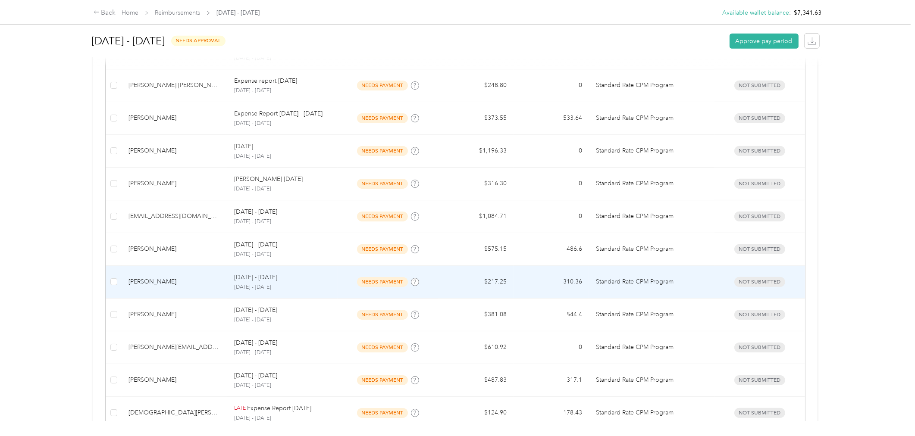
click at [170, 275] on td "[PERSON_NAME]" at bounding box center [175, 282] width 106 height 33
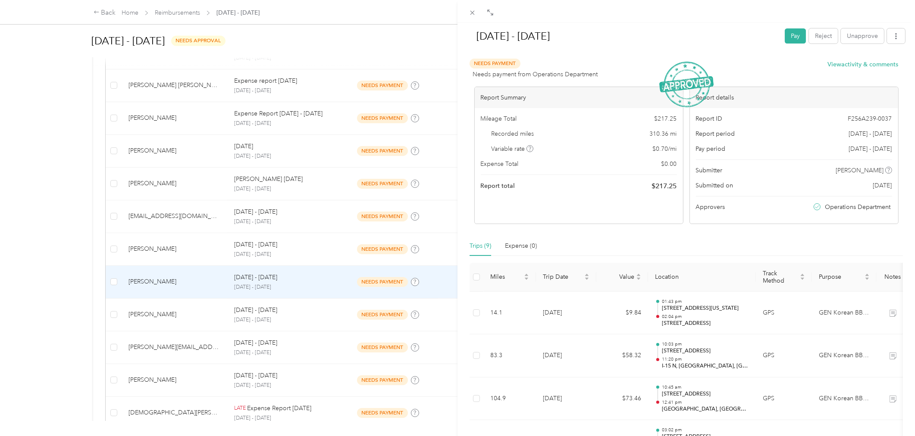
click at [204, 282] on div "[DATE] - [DATE] Pay Reject Unapprove Needs Payment Needs payment from Operation…" at bounding box center [457, 218] width 915 height 436
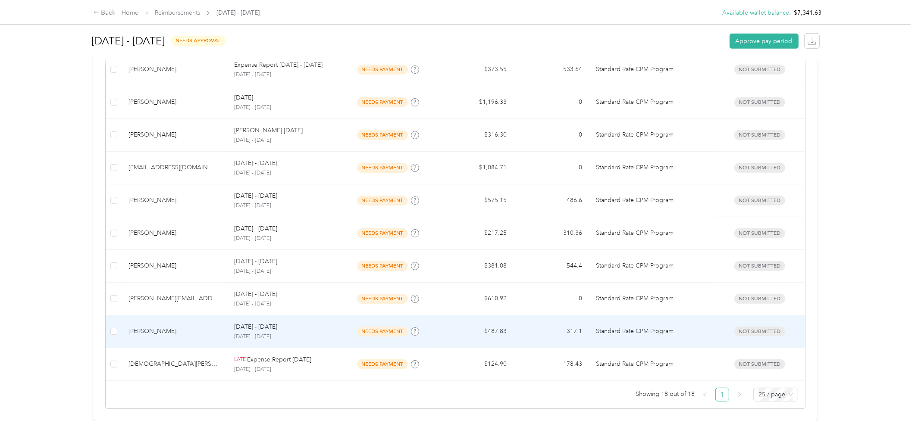
scroll to position [563, 0]
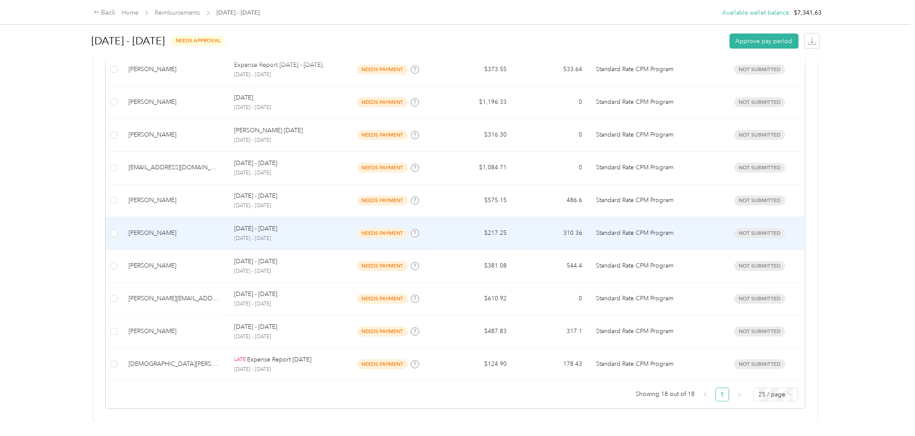
click at [204, 227] on td "[PERSON_NAME]" at bounding box center [175, 233] width 106 height 33
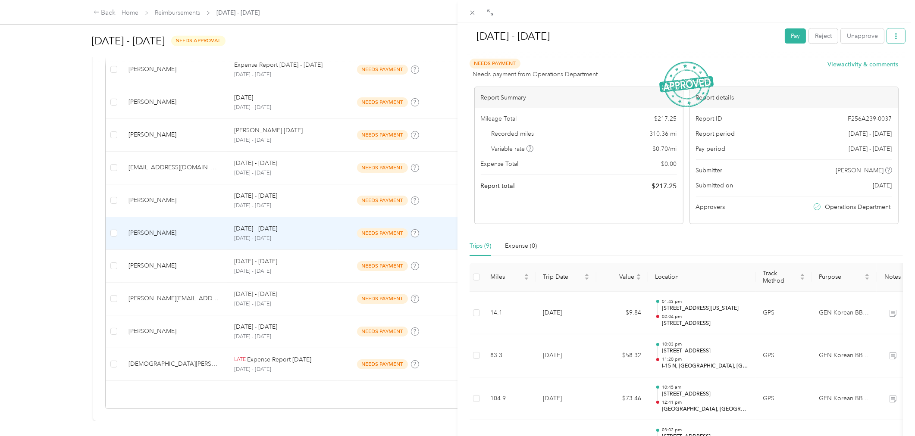
click at [893, 33] on icon "button" at bounding box center [896, 36] width 6 height 6
drag, startPoint x: 853, startPoint y: 63, endPoint x: 840, endPoint y: 68, distance: 13.8
click at [853, 63] on span "Download" at bounding box center [864, 67] width 28 height 9
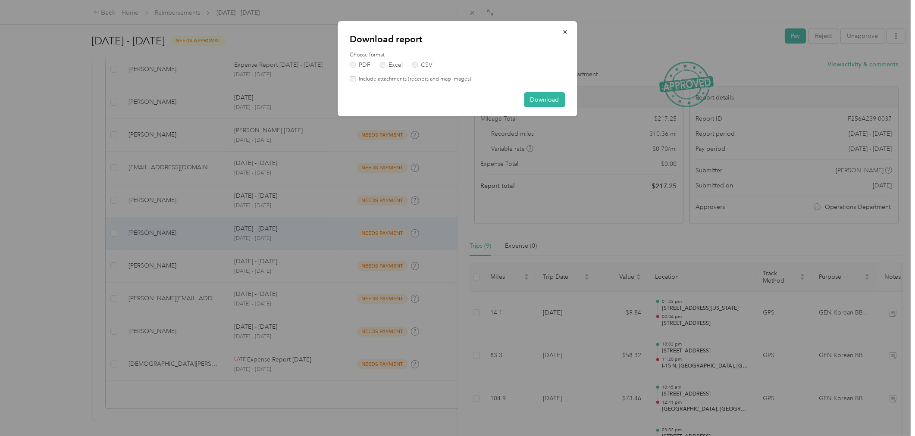
click at [460, 76] on label "Include attachments (receipts and map images)" at bounding box center [414, 79] width 116 height 8
click at [540, 97] on button "Download" at bounding box center [544, 99] width 41 height 15
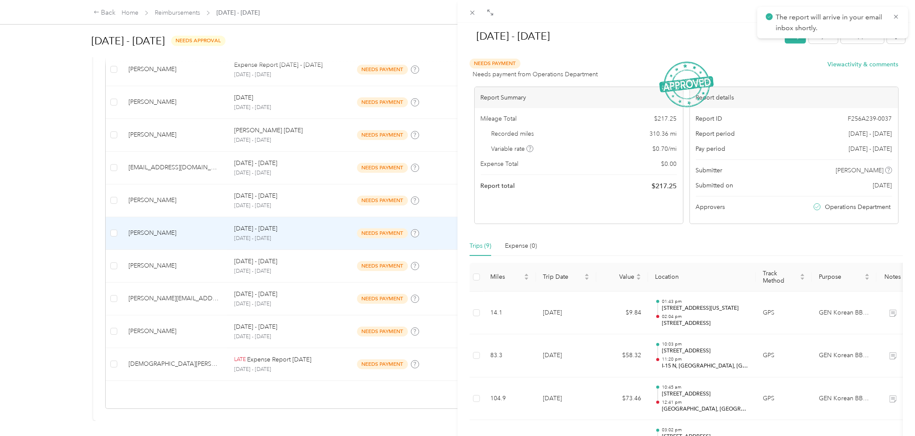
click at [200, 255] on div "[DATE] - [DATE] Pay Reject Unapprove Needs Payment Needs payment from Operation…" at bounding box center [457, 218] width 915 height 436
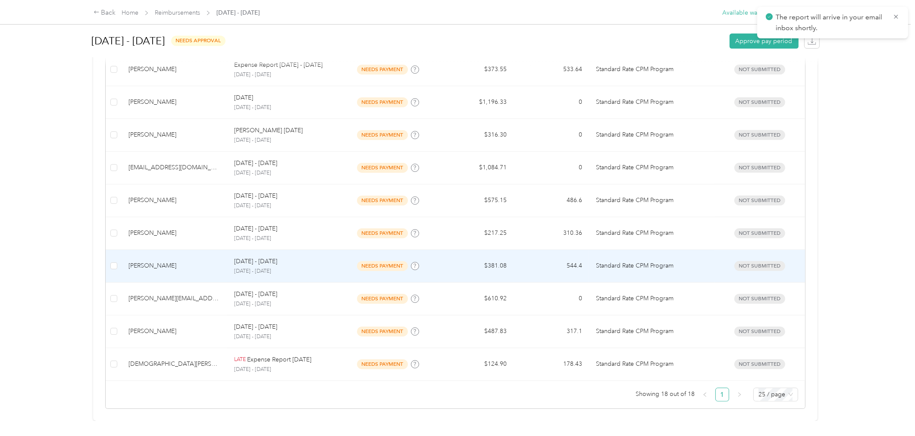
click at [307, 257] on div "[DATE] - [DATE]" at bounding box center [282, 261] width 97 height 9
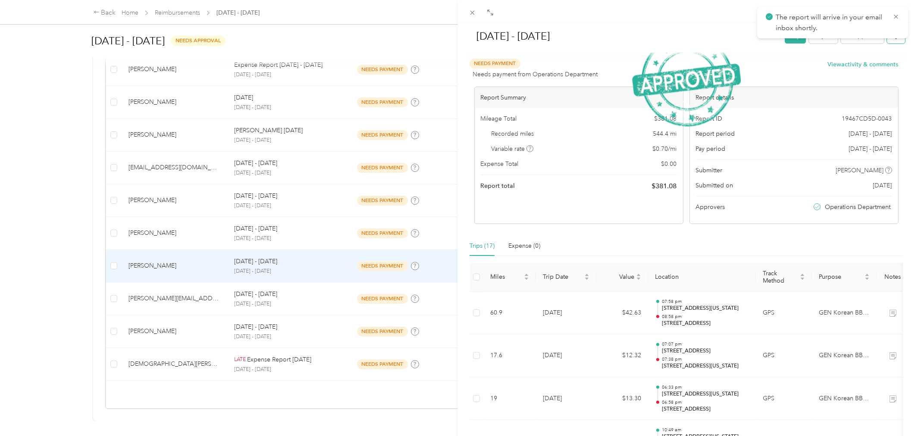
click at [890, 43] on button "button" at bounding box center [896, 35] width 18 height 15
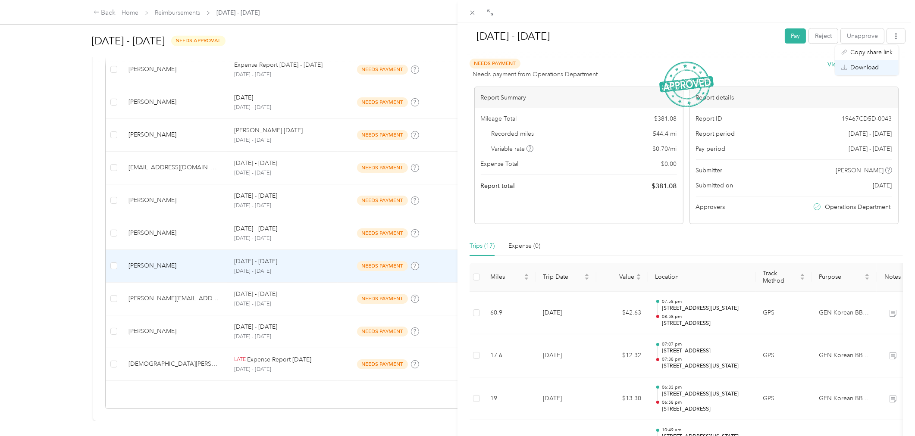
click at [867, 68] on span "Download" at bounding box center [864, 67] width 28 height 9
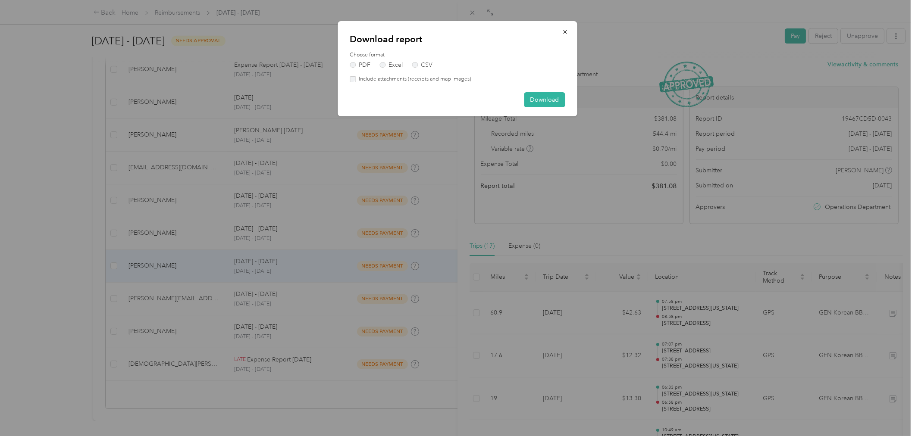
drag, startPoint x: 429, startPoint y: 80, endPoint x: 493, endPoint y: 91, distance: 64.9
click at [429, 79] on label "Include attachments (receipts and map images)" at bounding box center [414, 79] width 116 height 8
click at [543, 100] on button "Download" at bounding box center [544, 99] width 41 height 15
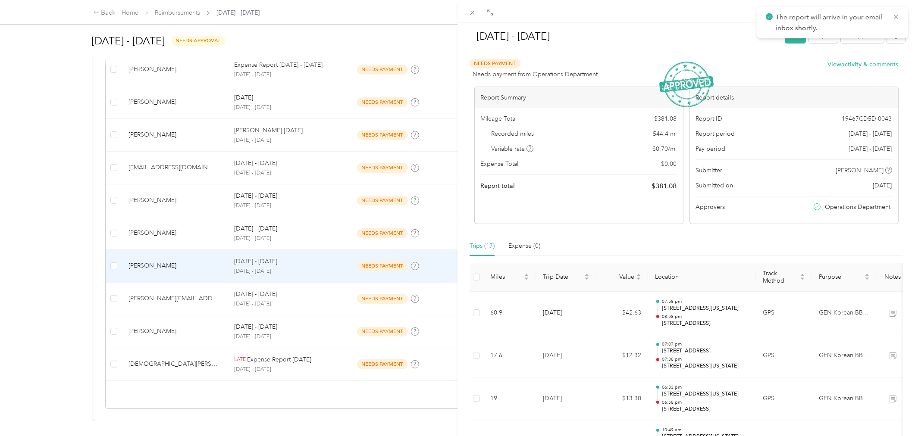
click at [209, 294] on div at bounding box center [457, 218] width 915 height 436
click at [308, 291] on div "[DATE] - [DATE] Pay Reject Unapprove Needs Payment Needs payment from Operation…" at bounding box center [457, 218] width 915 height 436
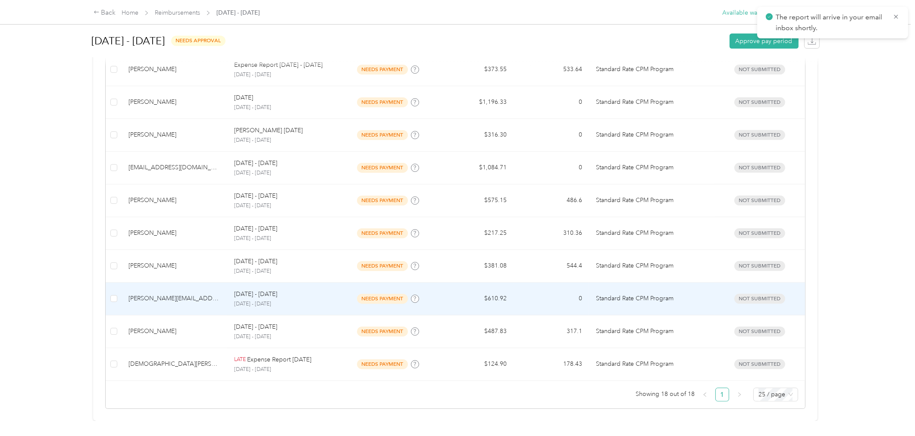
click at [341, 288] on td "needs payment" at bounding box center [388, 299] width 100 height 33
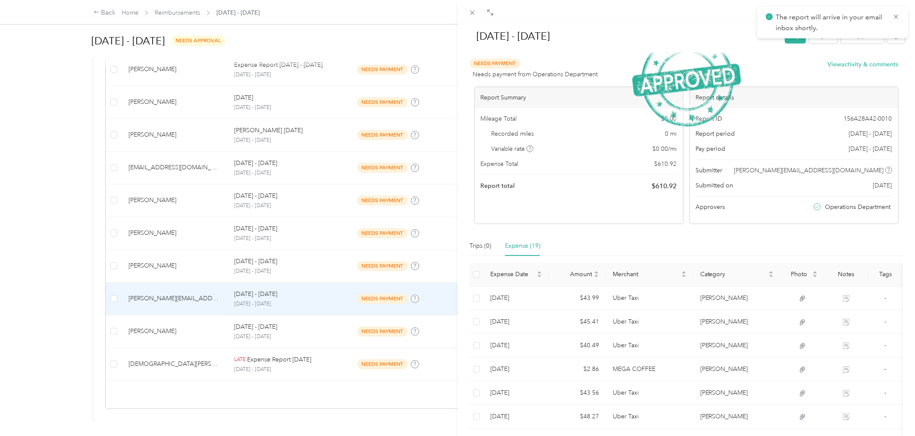
click at [891, 44] on div "[DATE] - [DATE] Pay Reject Unapprove" at bounding box center [686, 37] width 438 height 25
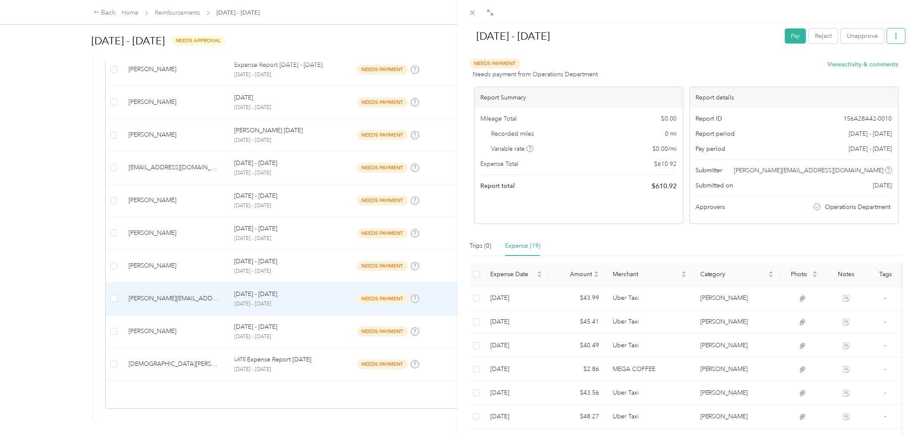
click at [891, 41] on button "button" at bounding box center [896, 35] width 18 height 15
click at [876, 64] on span "Download" at bounding box center [864, 67] width 28 height 9
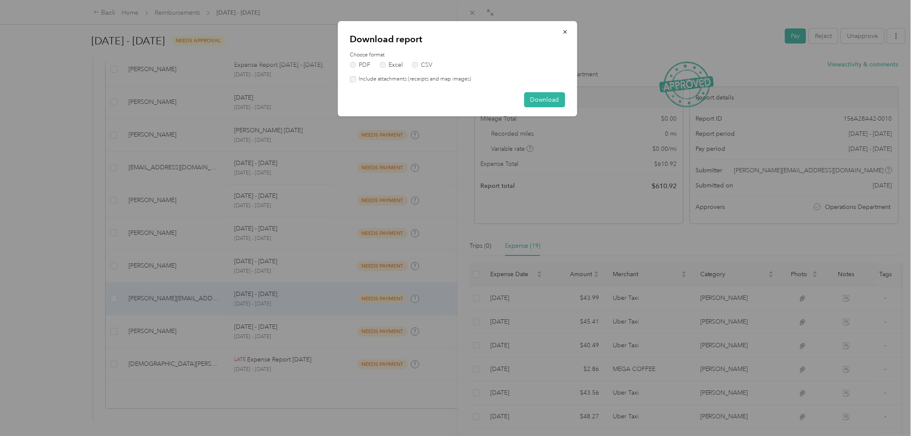
click at [437, 74] on div "Choose format PDF Excel CSV Include attachments (receipts and map images)" at bounding box center [457, 67] width 215 height 32
click at [464, 78] on label "Include attachments (receipts and map images)" at bounding box center [414, 79] width 116 height 8
click at [543, 94] on button "Download" at bounding box center [544, 99] width 41 height 15
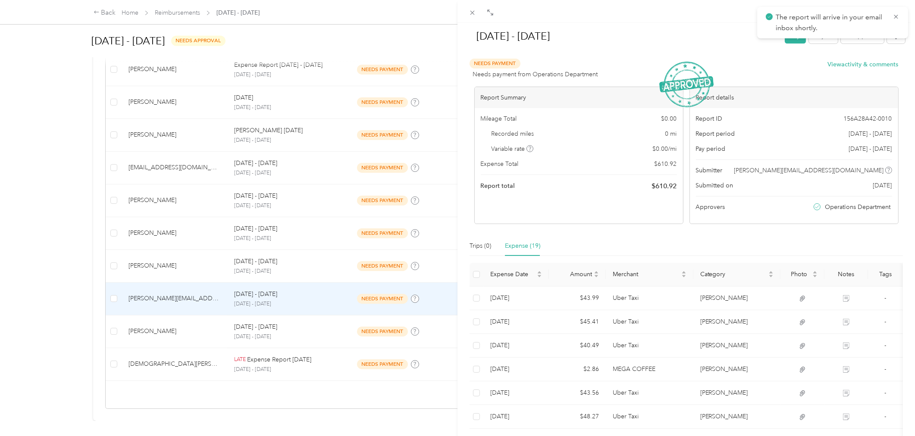
click at [216, 315] on div "[DATE] - [DATE] Pay Reject Unapprove Needs Payment Needs payment from Operation…" at bounding box center [457, 218] width 915 height 436
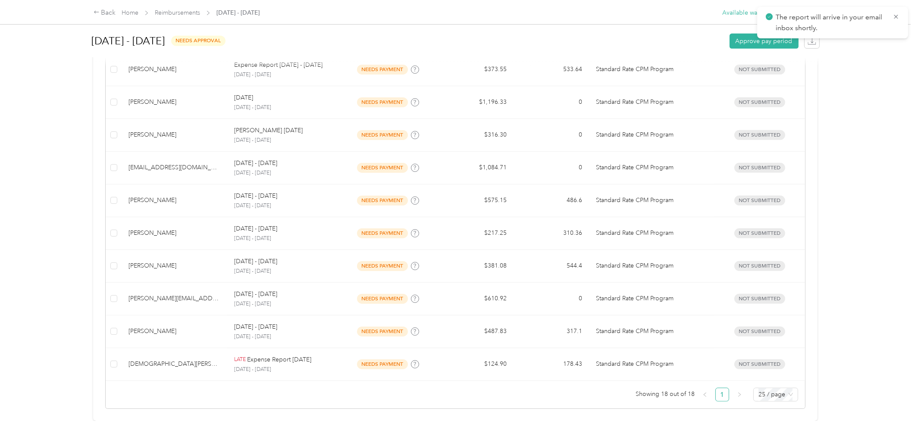
click at [316, 315] on div at bounding box center [457, 218] width 915 height 436
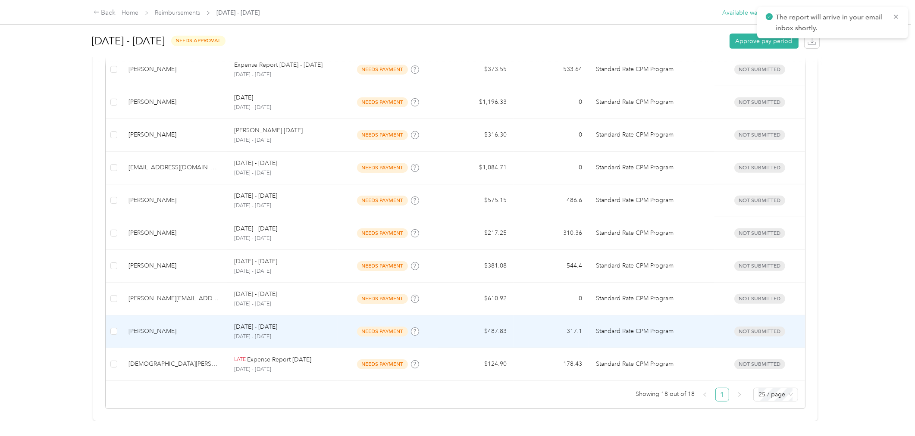
click at [338, 321] on td "needs payment" at bounding box center [388, 332] width 100 height 33
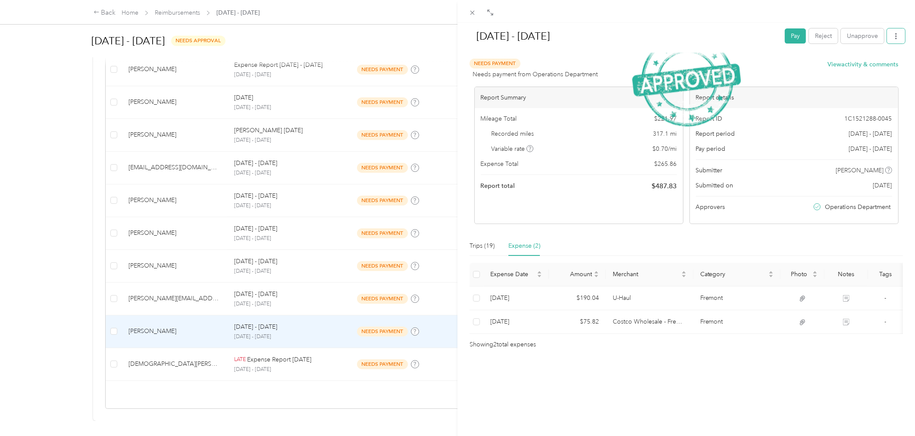
click at [890, 42] on button "button" at bounding box center [896, 35] width 18 height 15
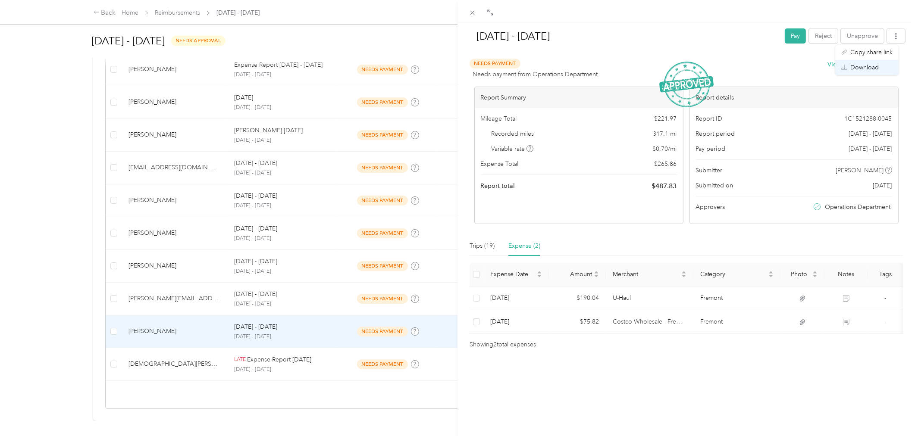
click at [870, 66] on span "Download" at bounding box center [864, 67] width 28 height 9
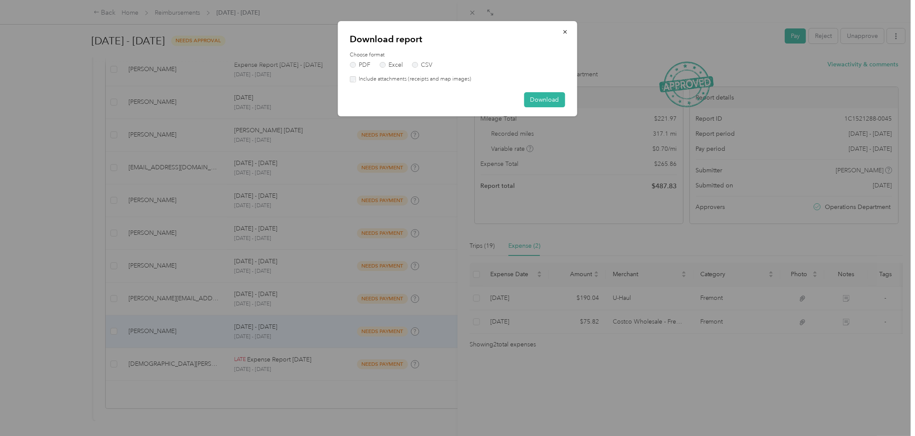
click at [387, 76] on label "Include attachments (receipts and map images)" at bounding box center [414, 79] width 116 height 8
drag, startPoint x: 558, startPoint y: 104, endPoint x: 533, endPoint y: 100, distance: 24.5
click at [557, 104] on button "Download" at bounding box center [544, 99] width 41 height 15
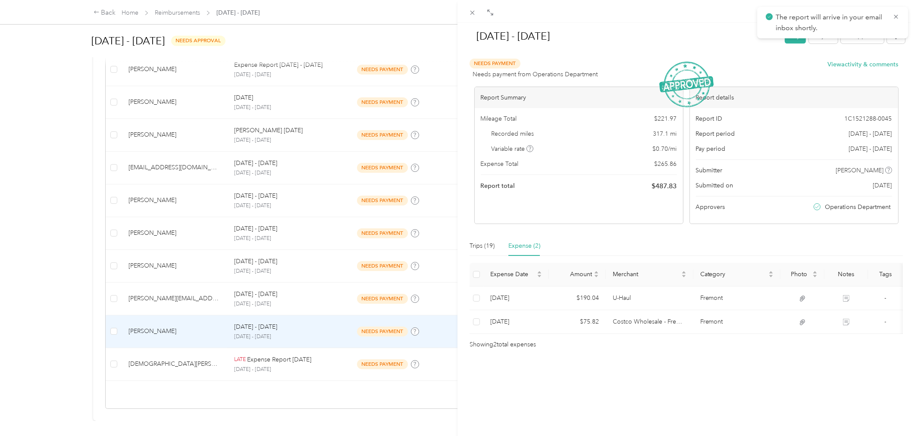
click at [219, 350] on div "[DATE] - [DATE] Pay Reject Unapprove Needs Payment Needs payment from Operation…" at bounding box center [457, 218] width 915 height 436
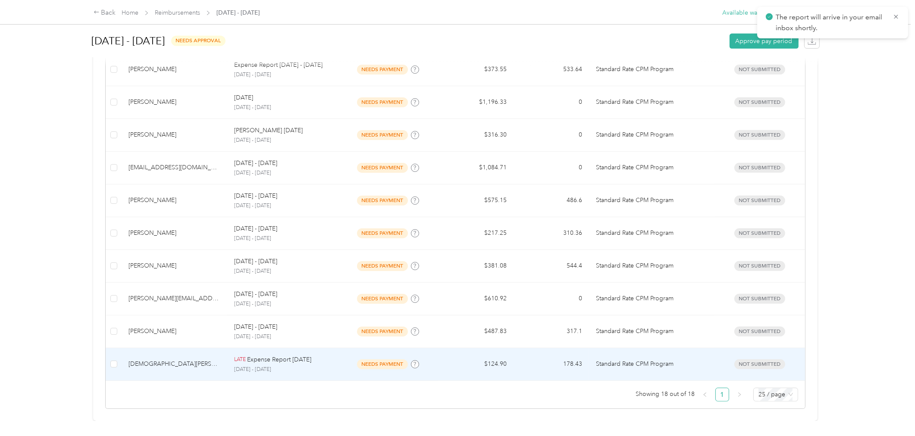
click at [317, 355] on div "LATE Expense Report [DATE] [DATE] - [DATE]" at bounding box center [282, 364] width 97 height 19
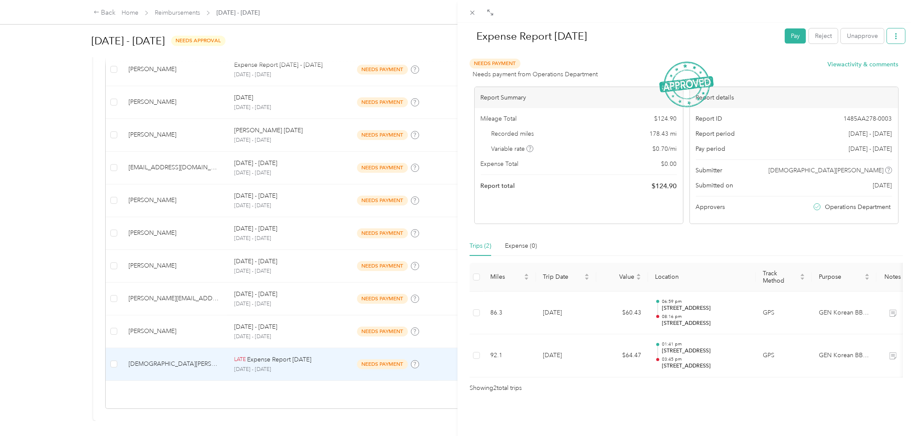
click at [887, 33] on button "button" at bounding box center [896, 35] width 18 height 15
click at [856, 68] on span "Download" at bounding box center [864, 67] width 28 height 9
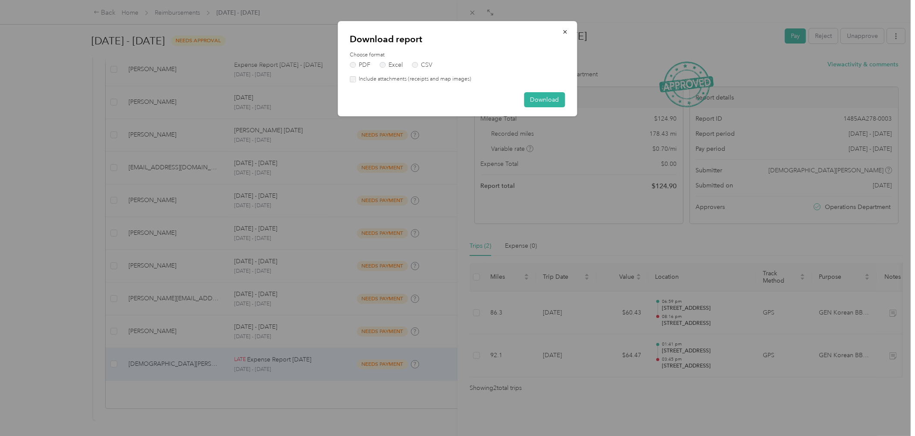
click at [472, 76] on div "Include attachments (receipts and map images)" at bounding box center [457, 79] width 215 height 8
click at [465, 78] on label "Include attachments (receipts and map images)" at bounding box center [414, 79] width 116 height 8
click at [536, 99] on button "Download" at bounding box center [544, 99] width 41 height 15
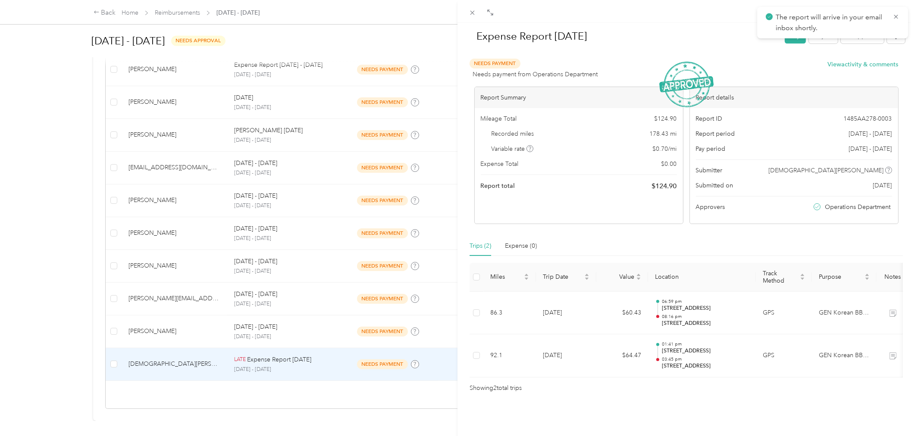
click at [345, 395] on div "Expense Report [DATE] Pay Reject Unapprove Needs Payment Needs payment from Ope…" at bounding box center [457, 218] width 915 height 436
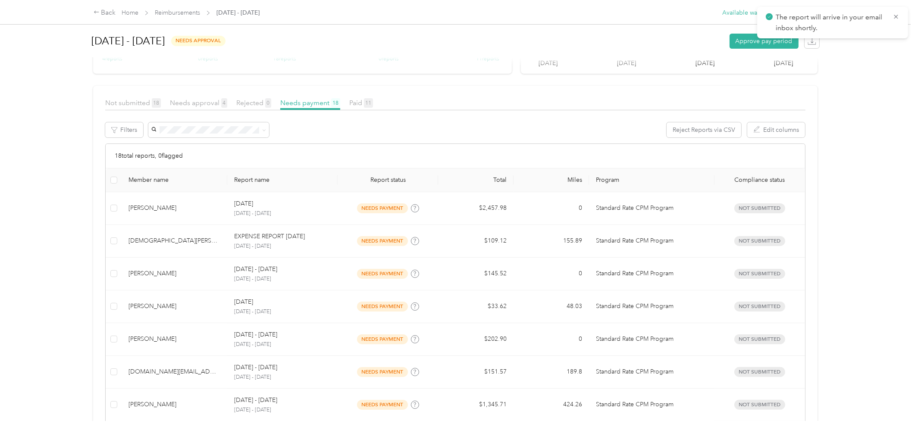
scroll to position [132, 0]
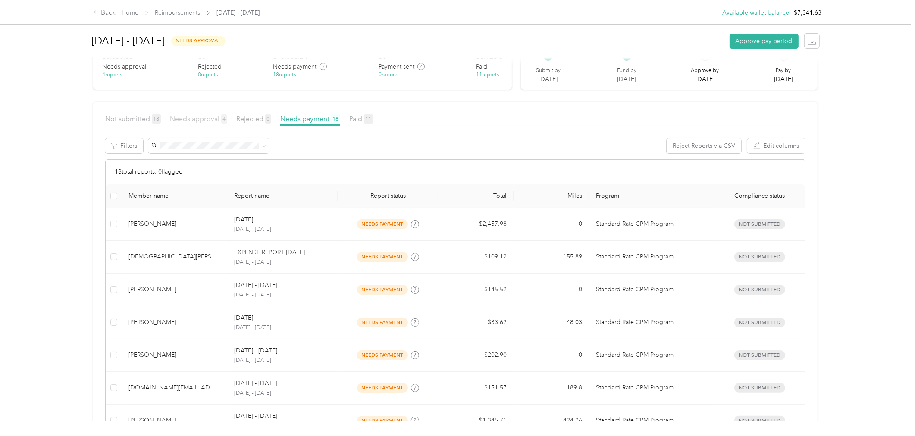
click at [215, 117] on span "Needs approval 4" at bounding box center [198, 119] width 57 height 8
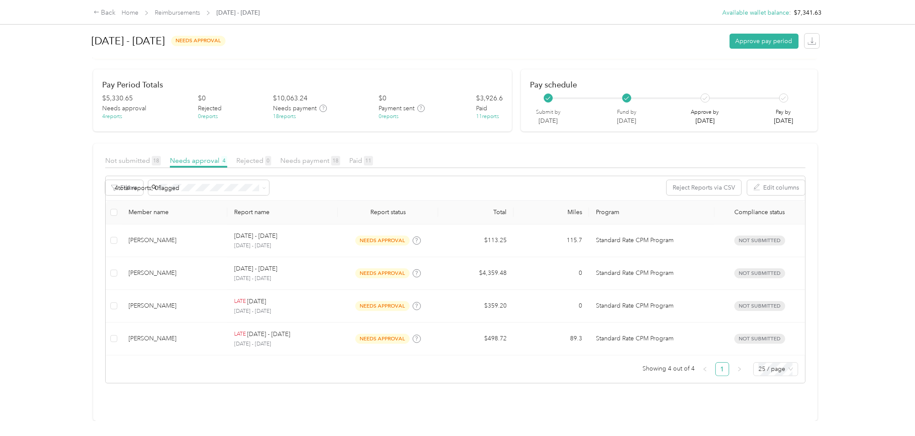
scroll to position [104, 0]
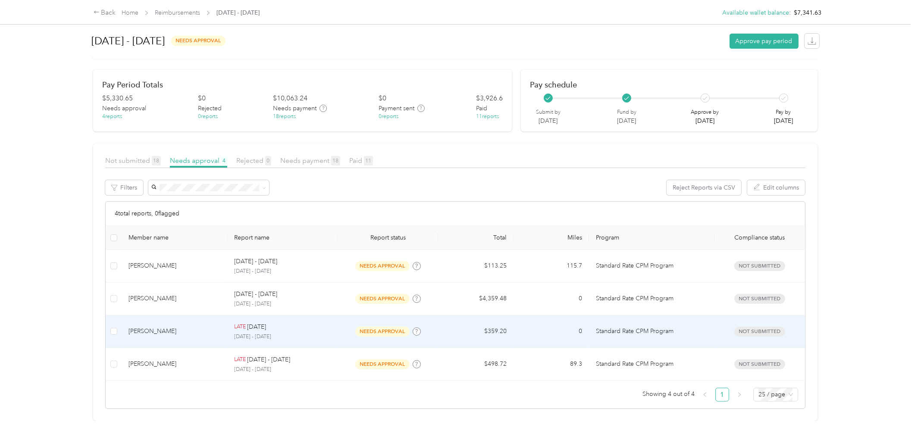
click at [315, 323] on div "LATE [DATE]" at bounding box center [282, 327] width 97 height 9
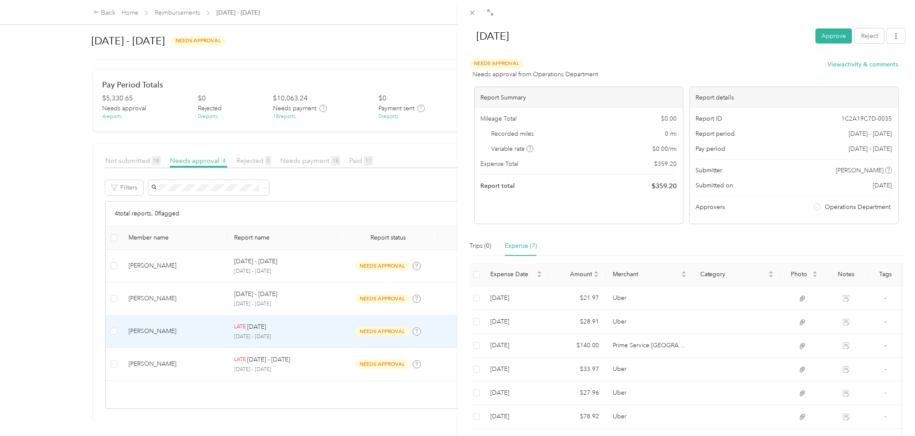
click at [791, 60] on div "Needs Approval Needs approval from Operations Department View activity & commen…" at bounding box center [684, 69] width 429 height 21
click at [897, 37] on button "button" at bounding box center [896, 35] width 18 height 15
click at [861, 65] on span "Download" at bounding box center [864, 67] width 28 height 9
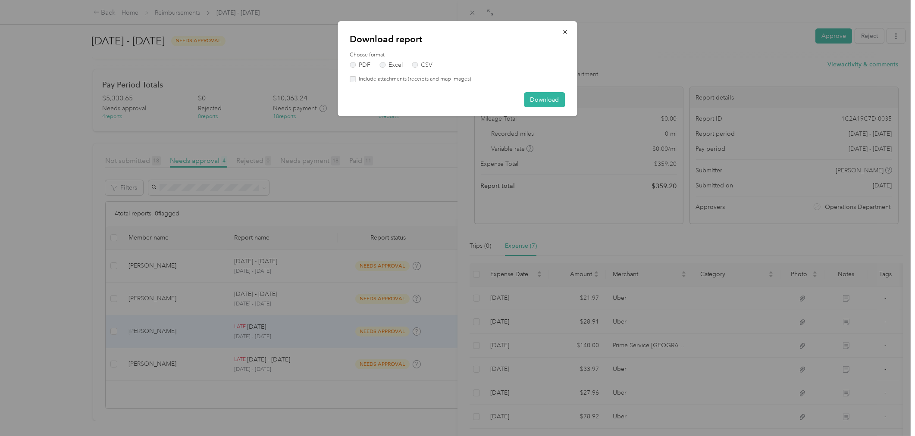
click at [422, 76] on label "Include attachments (receipts and map images)" at bounding box center [414, 79] width 116 height 8
click at [536, 98] on button "Download" at bounding box center [544, 99] width 41 height 15
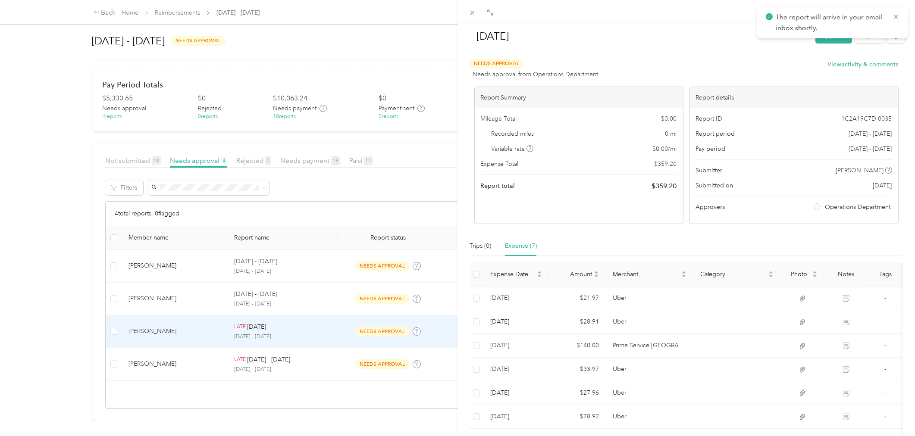
drag, startPoint x: 183, startPoint y: 314, endPoint x: 183, endPoint y: 307, distance: 7.3
click at [183, 314] on div "[DATE] Approve Reject Needs Approval Needs approval from Operations Department …" at bounding box center [457, 218] width 915 height 436
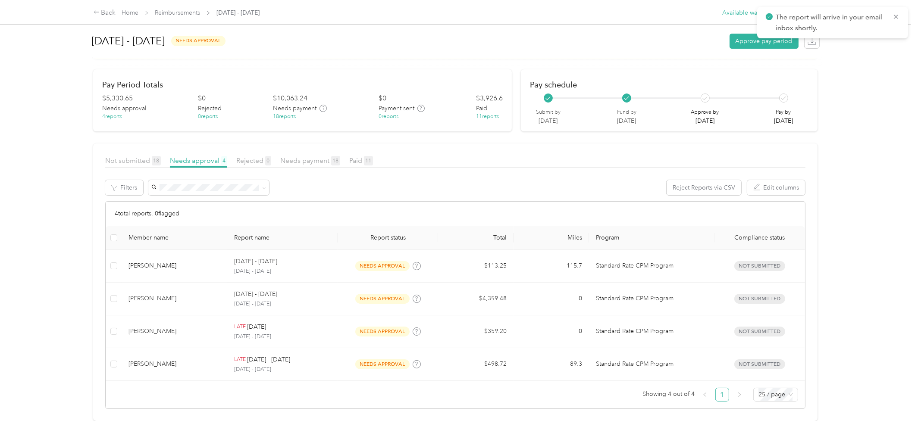
click at [183, 283] on div at bounding box center [457, 218] width 915 height 436
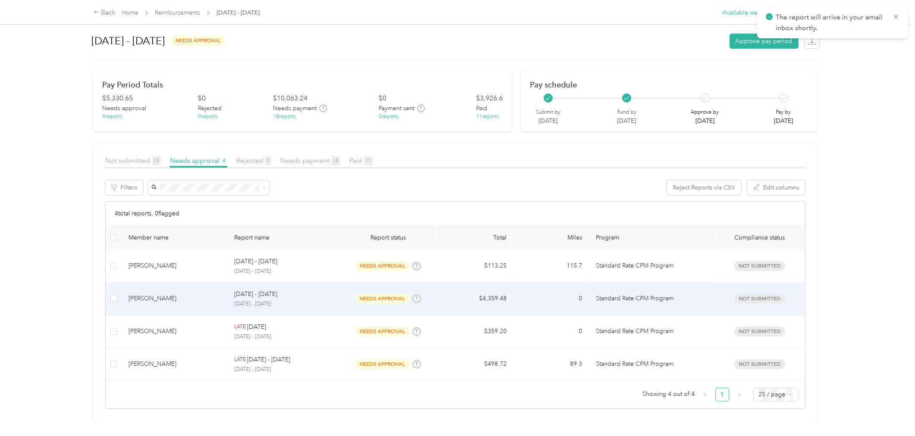
click at [311, 290] on div "[DATE] - [DATE]" at bounding box center [282, 294] width 97 height 9
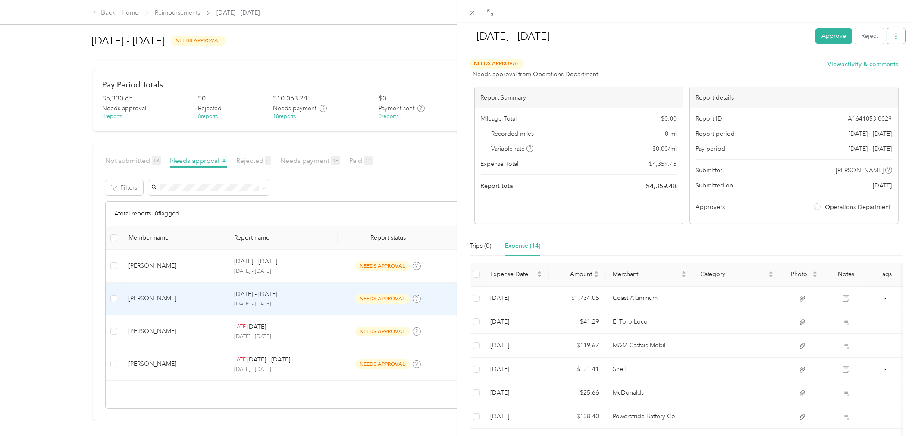
click at [888, 42] on button "button" at bounding box center [896, 35] width 18 height 15
click at [880, 66] on div "Download" at bounding box center [866, 67] width 51 height 9
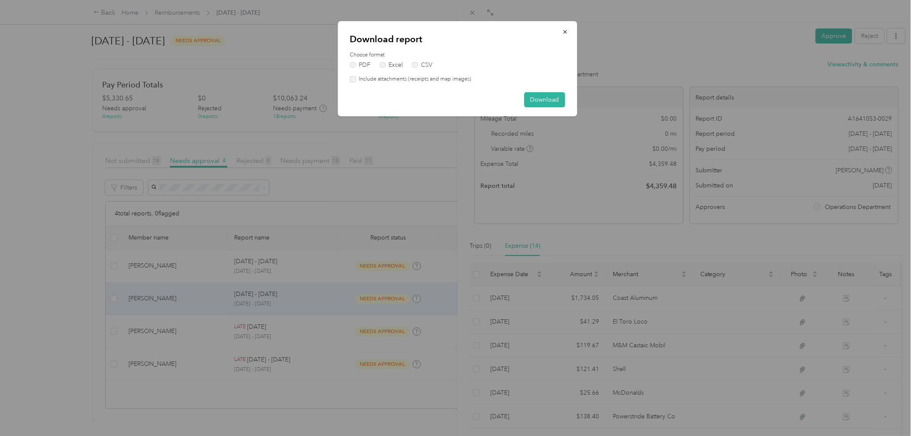
click at [408, 81] on label "Include attachments (receipts and map images)" at bounding box center [414, 79] width 116 height 8
click at [540, 96] on button "Download" at bounding box center [544, 99] width 41 height 15
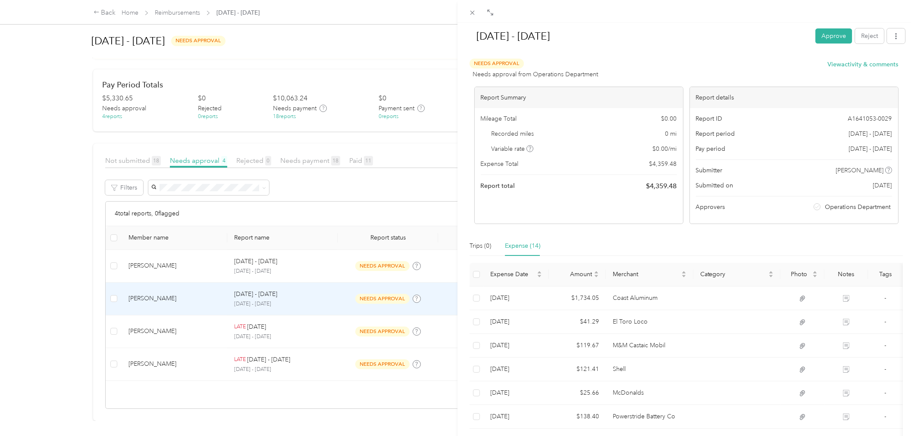
click at [788, 69] on div "Needs Approval Needs approval from Operations Department View activity & commen…" at bounding box center [684, 69] width 429 height 21
click at [778, 75] on div "Needs Approval Needs approval from Operations Department View activity & commen…" at bounding box center [684, 69] width 429 height 21
